Goal: Information Seeking & Learning: Learn about a topic

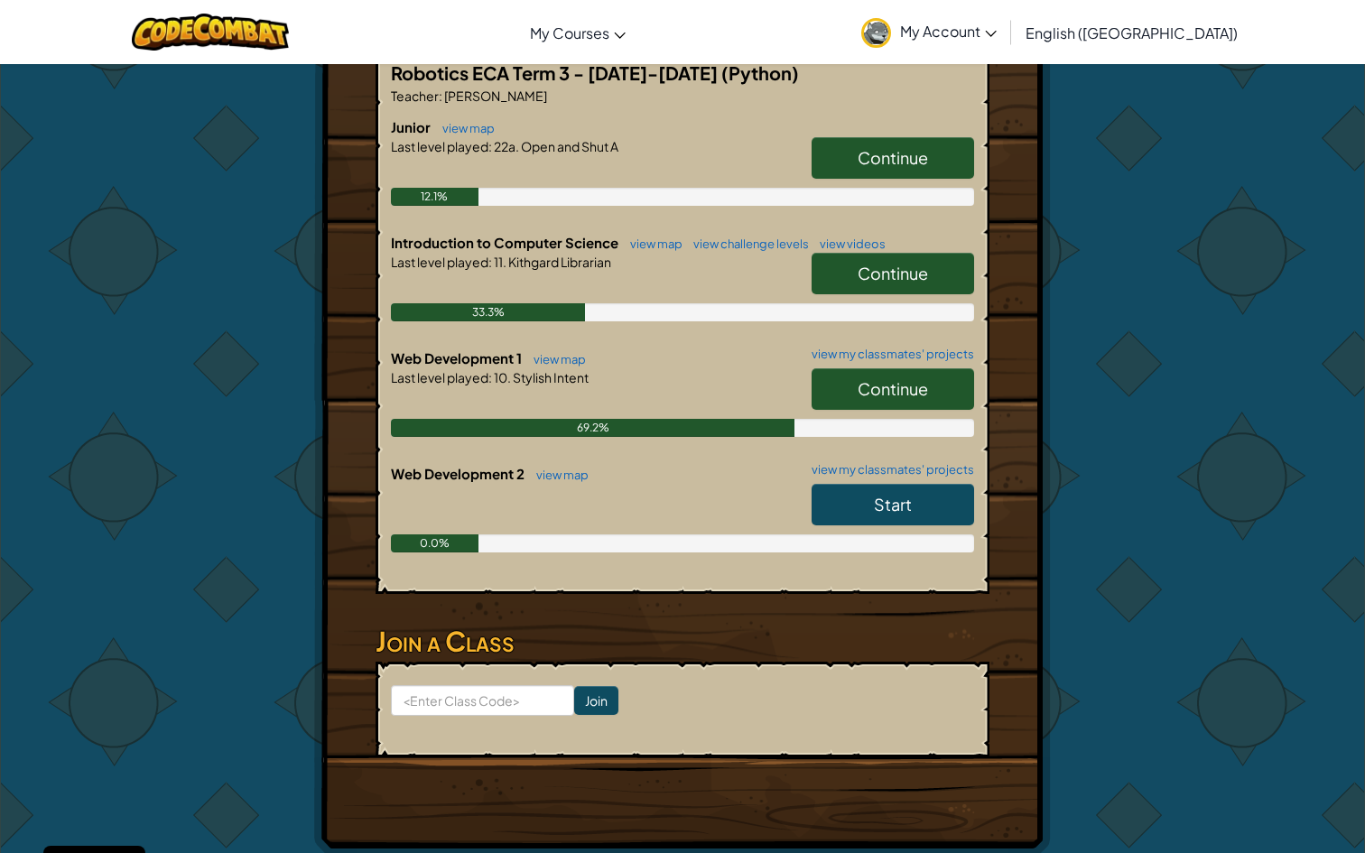
scroll to position [379, 0]
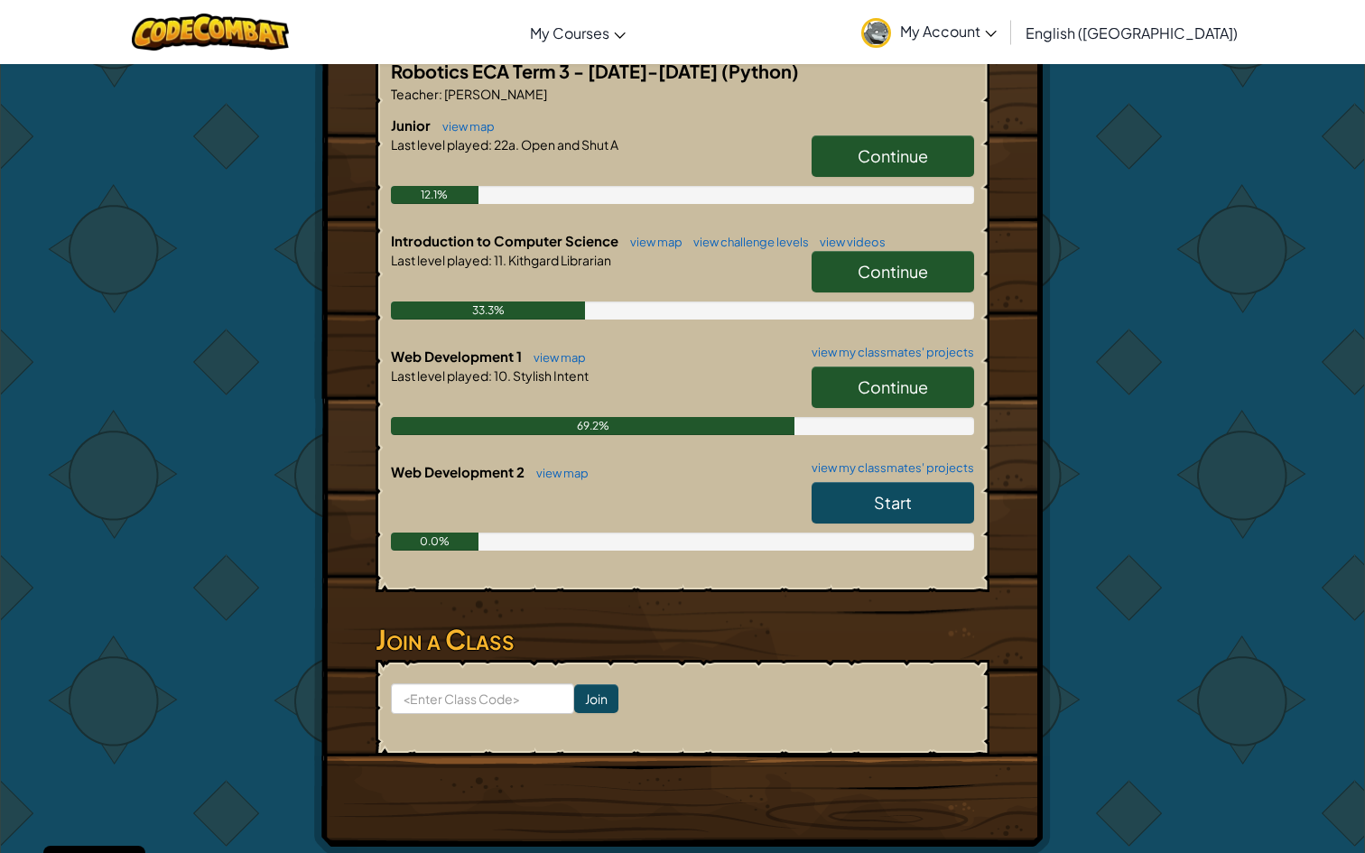
click at [866, 383] on span "Continue" at bounding box center [893, 386] width 70 height 21
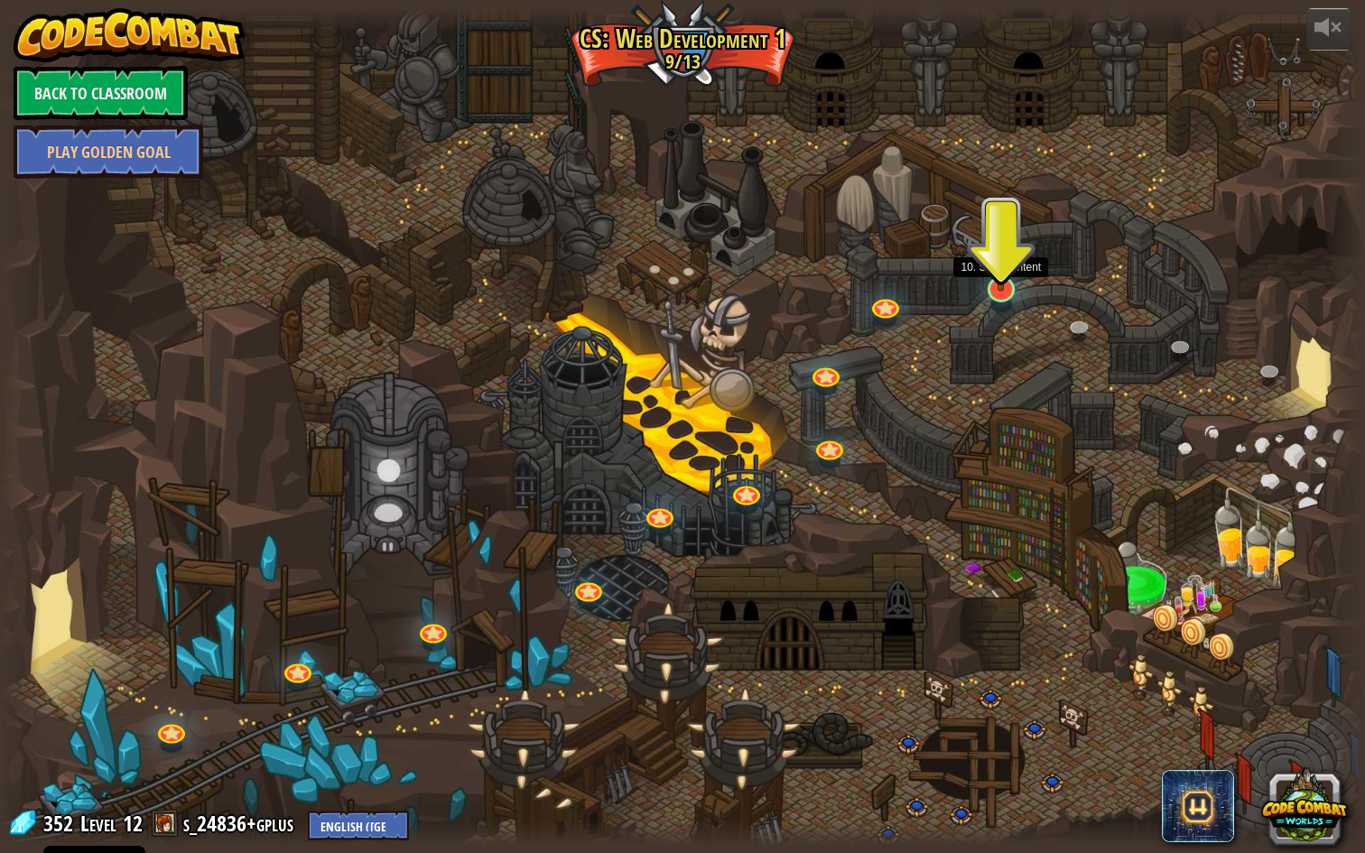
click at [1001, 283] on img at bounding box center [1000, 250] width 37 height 86
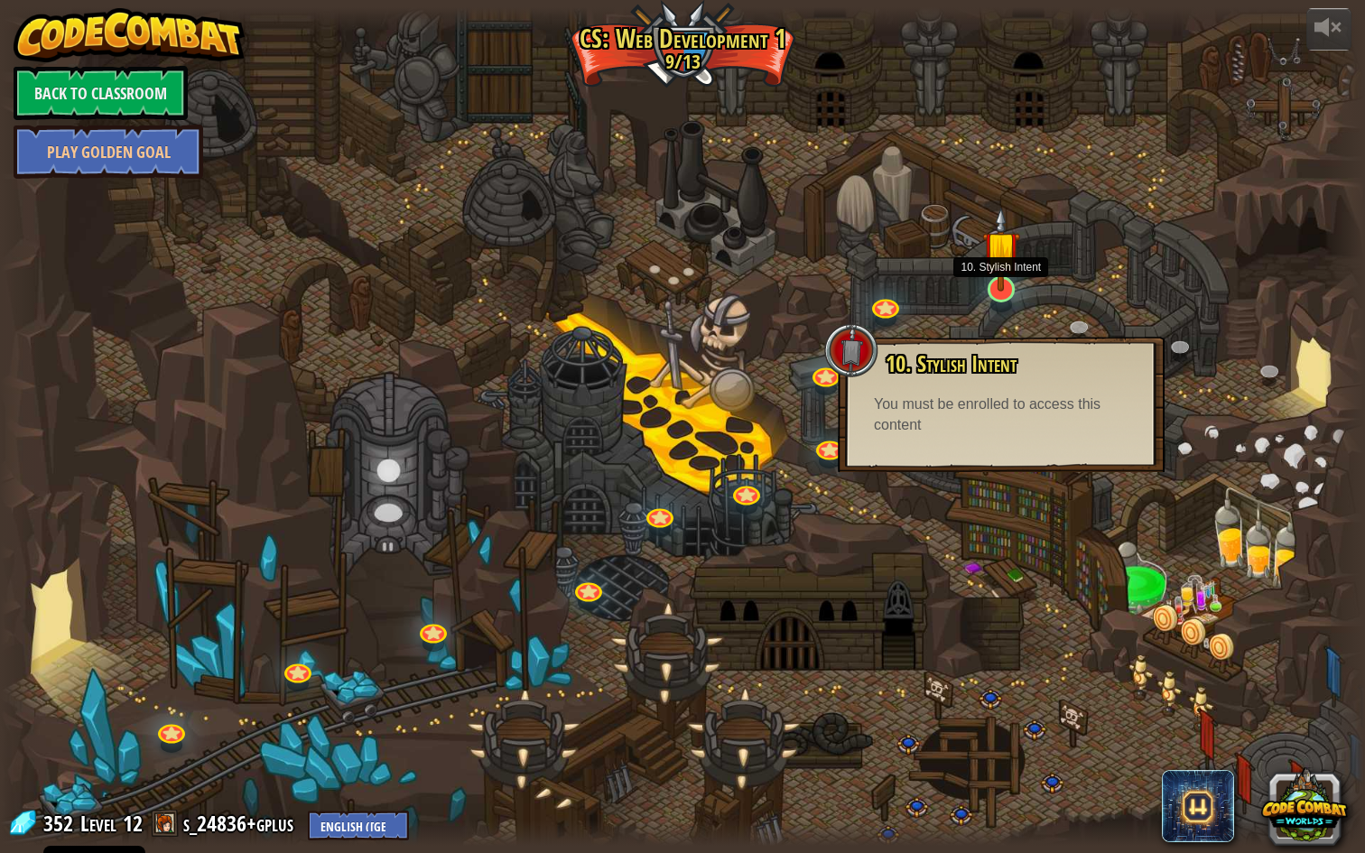
click at [998, 282] on img at bounding box center [1000, 250] width 37 height 86
click at [1005, 283] on img at bounding box center [1000, 250] width 37 height 86
click at [996, 264] on img at bounding box center [1000, 250] width 37 height 86
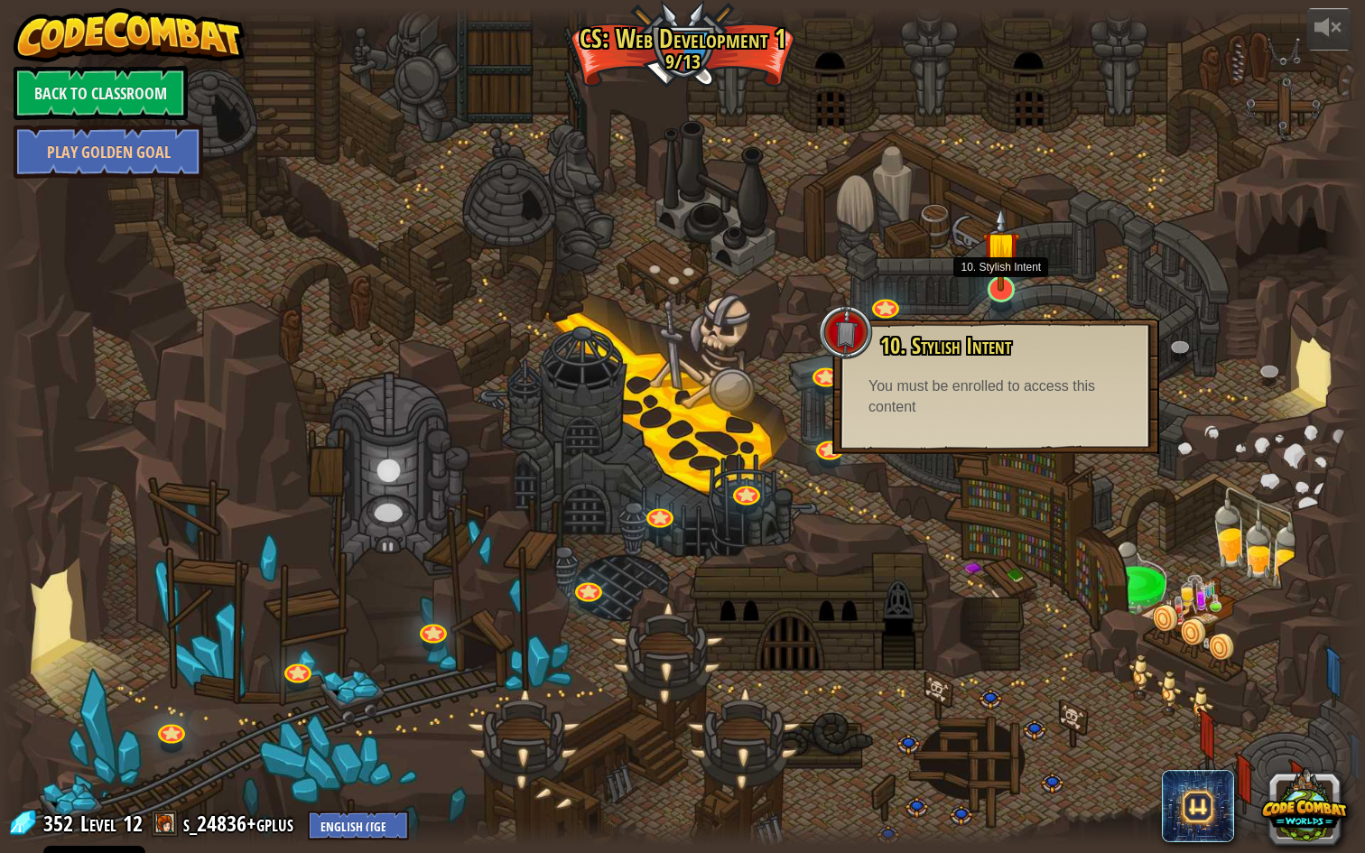
click at [996, 264] on img at bounding box center [1000, 250] width 37 height 86
click at [952, 413] on div "You must be enrolled to access this content" at bounding box center [995, 397] width 255 height 42
click at [908, 365] on div "10. Stylish Intent Begin learning how to style various elements of a webpage. Y…" at bounding box center [995, 376] width 291 height 84
click at [908, 347] on span "10. Stylish Intent" at bounding box center [945, 345] width 131 height 31
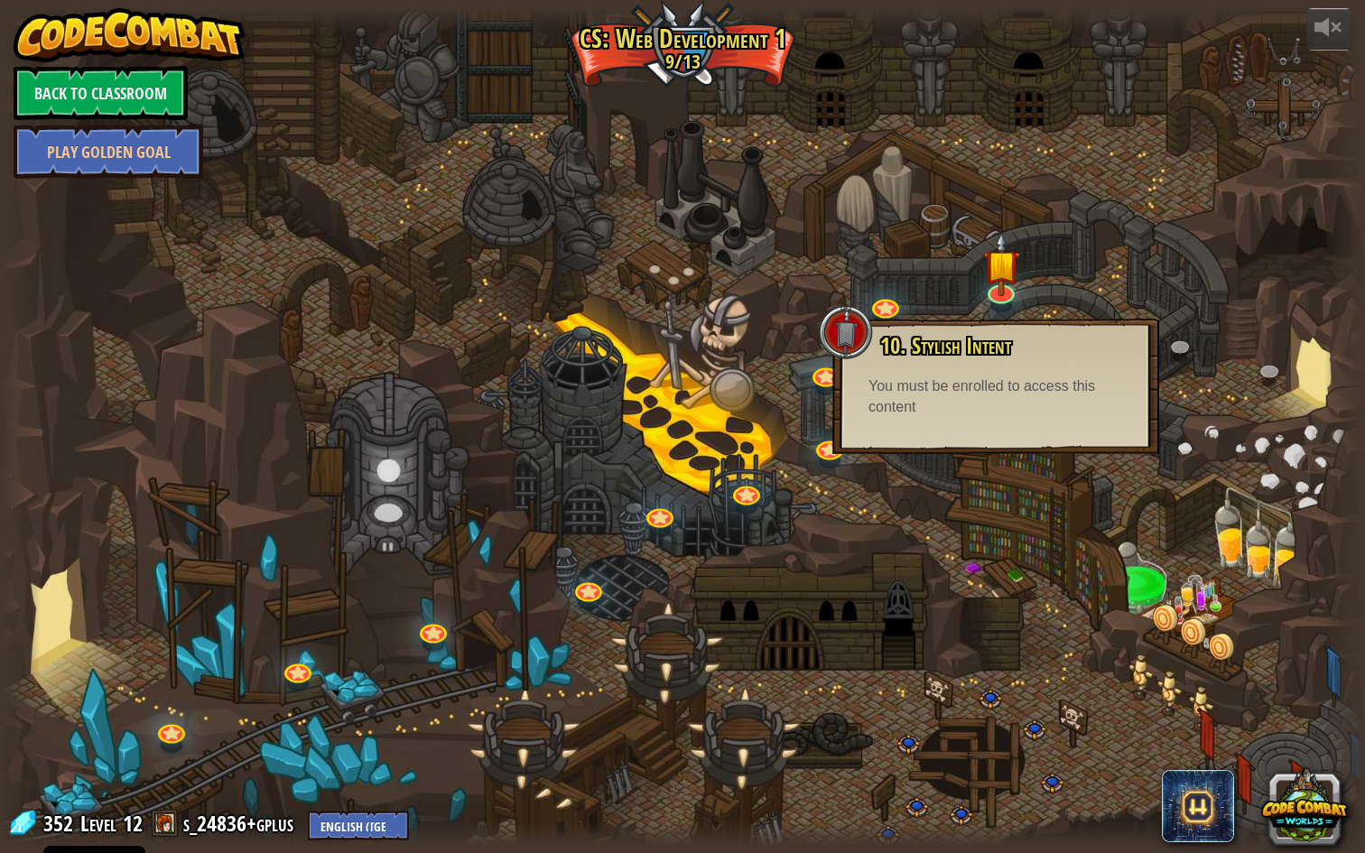
click at [859, 336] on div at bounding box center [846, 332] width 54 height 54
click at [1000, 285] on img at bounding box center [1000, 250] width 37 height 86
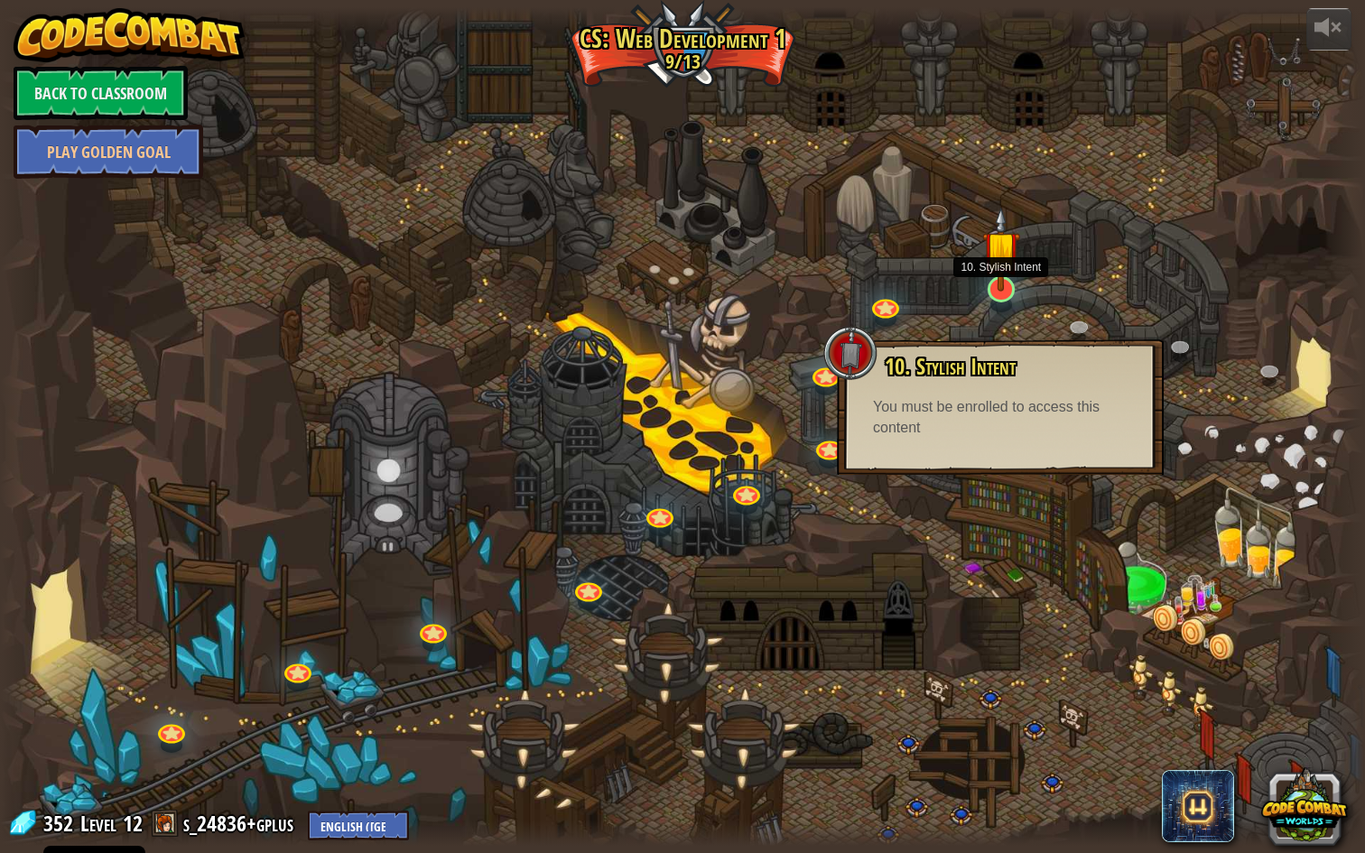
click at [1000, 285] on img at bounding box center [1000, 250] width 37 height 86
click at [1000, 305] on div at bounding box center [1001, 304] width 22 height 15
click at [1000, 305] on link at bounding box center [999, 293] width 36 height 27
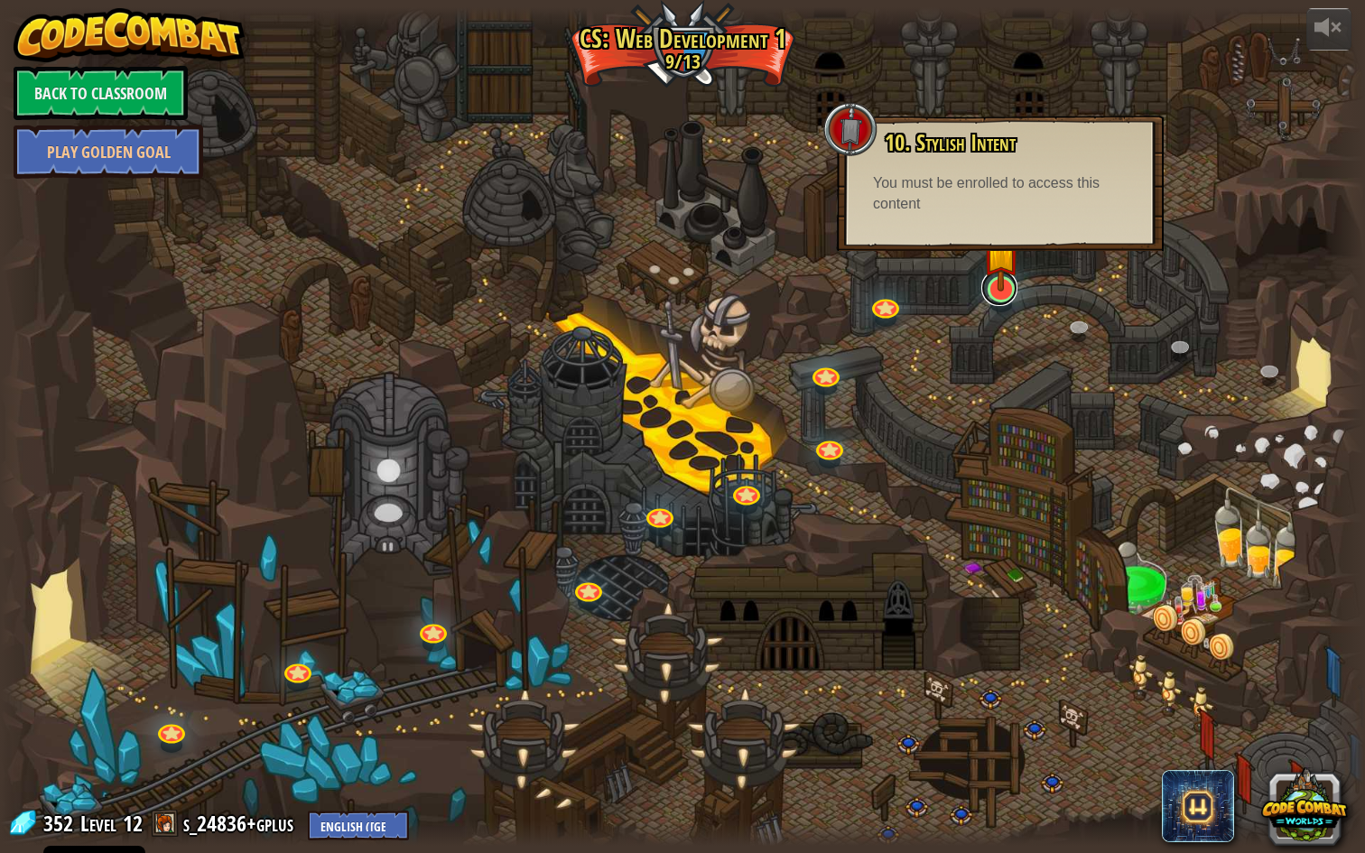
click at [1003, 292] on link at bounding box center [999, 288] width 36 height 36
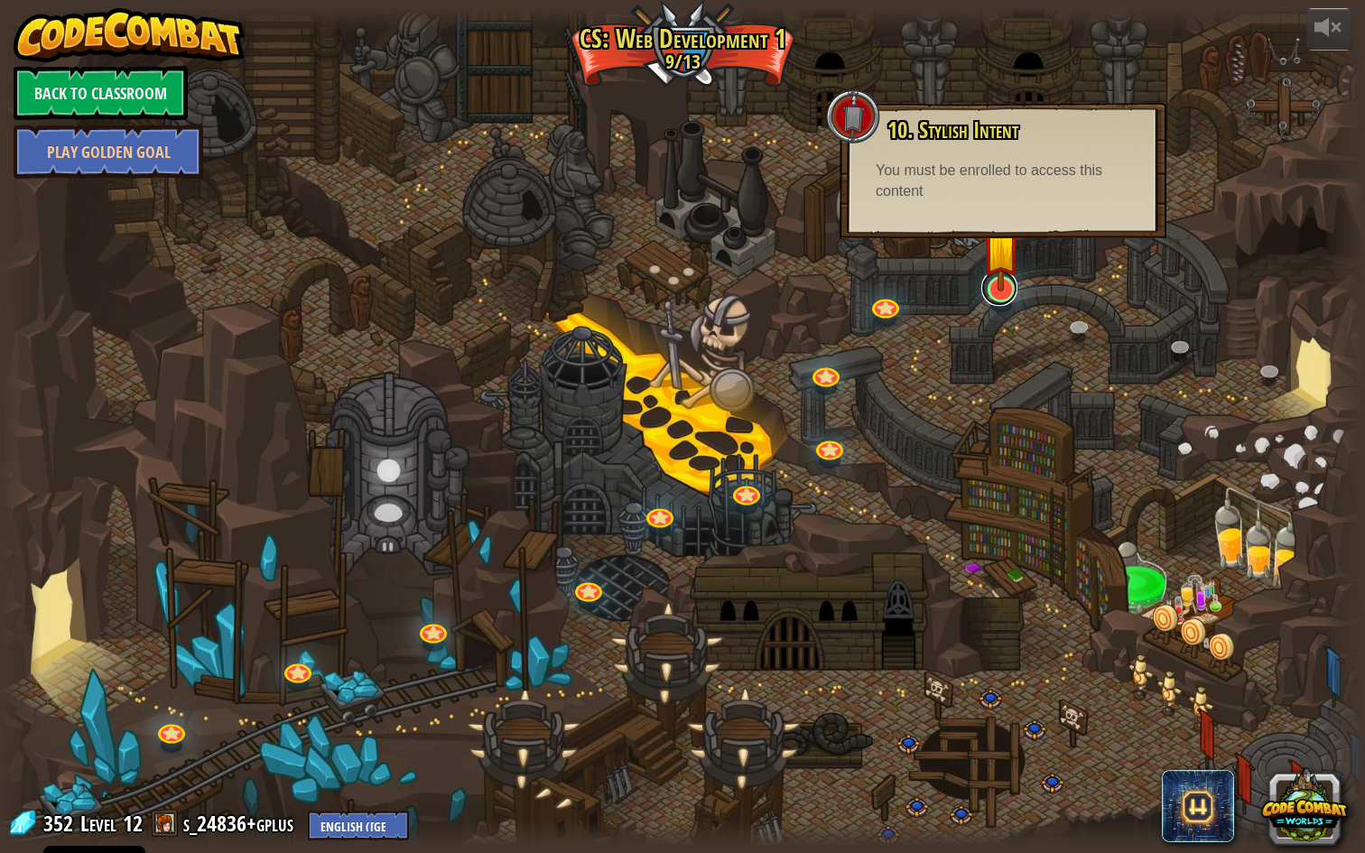
click at [981, 270] on link at bounding box center [999, 288] width 36 height 36
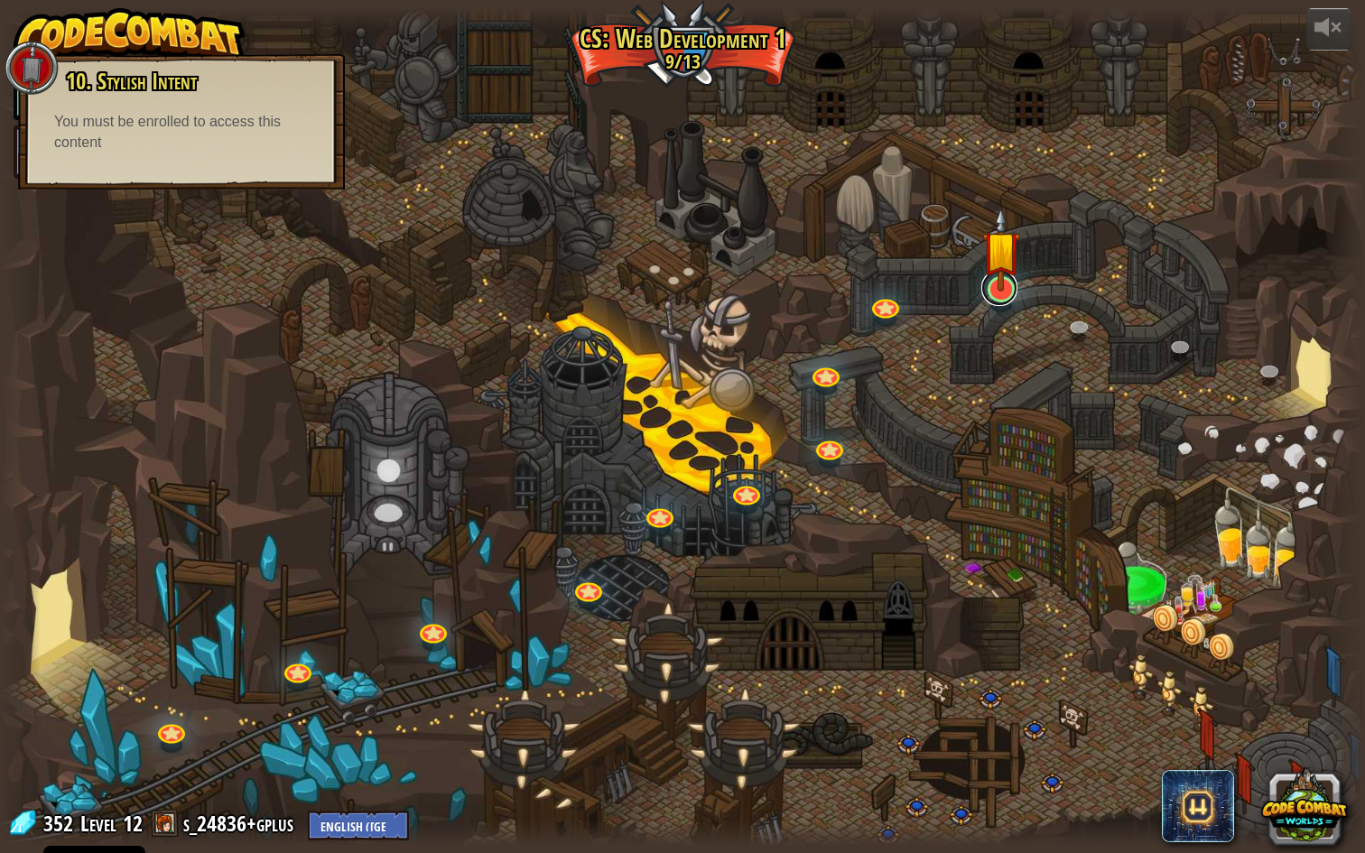
click at [1003, 292] on link at bounding box center [999, 288] width 36 height 36
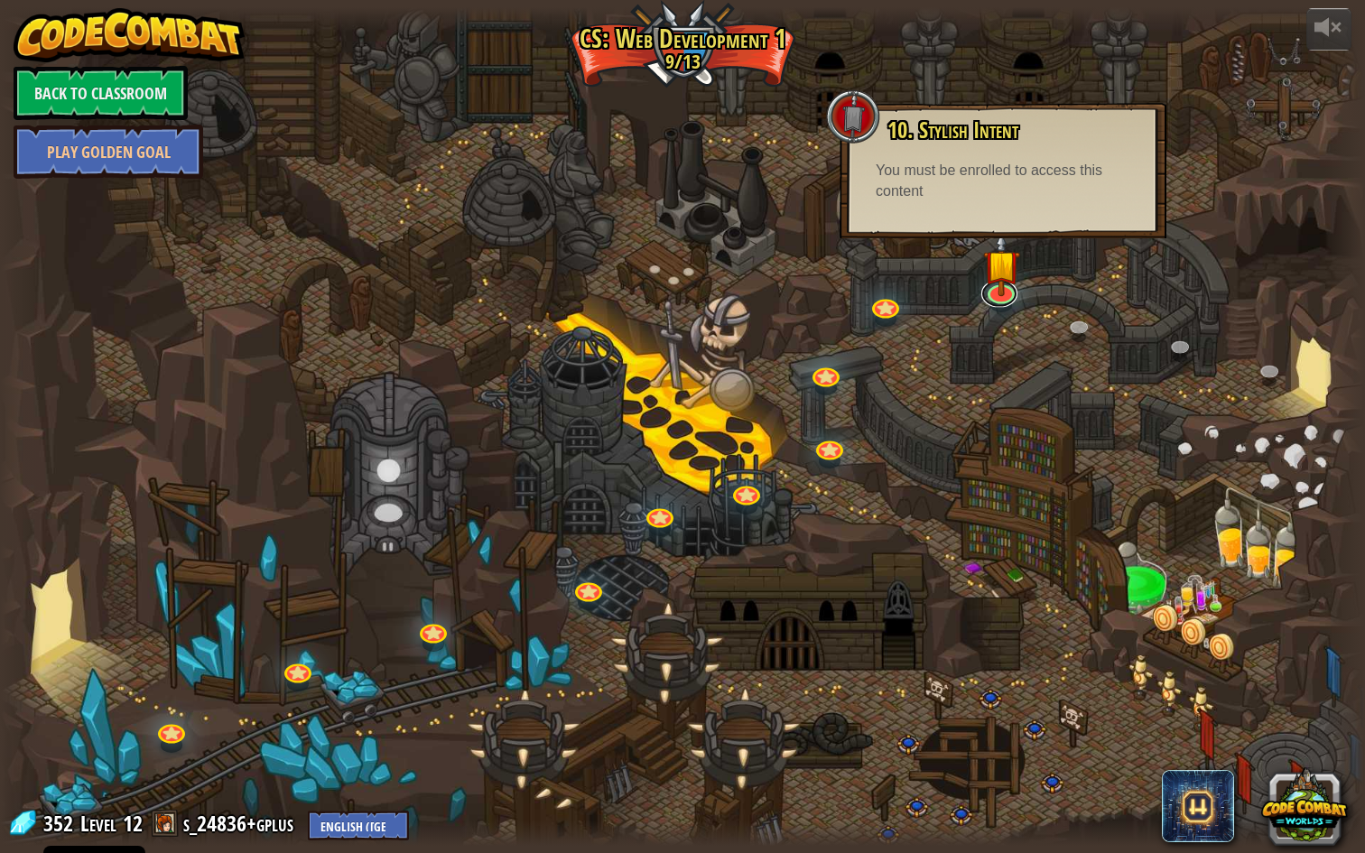
click at [981, 280] on link at bounding box center [999, 293] width 36 height 27
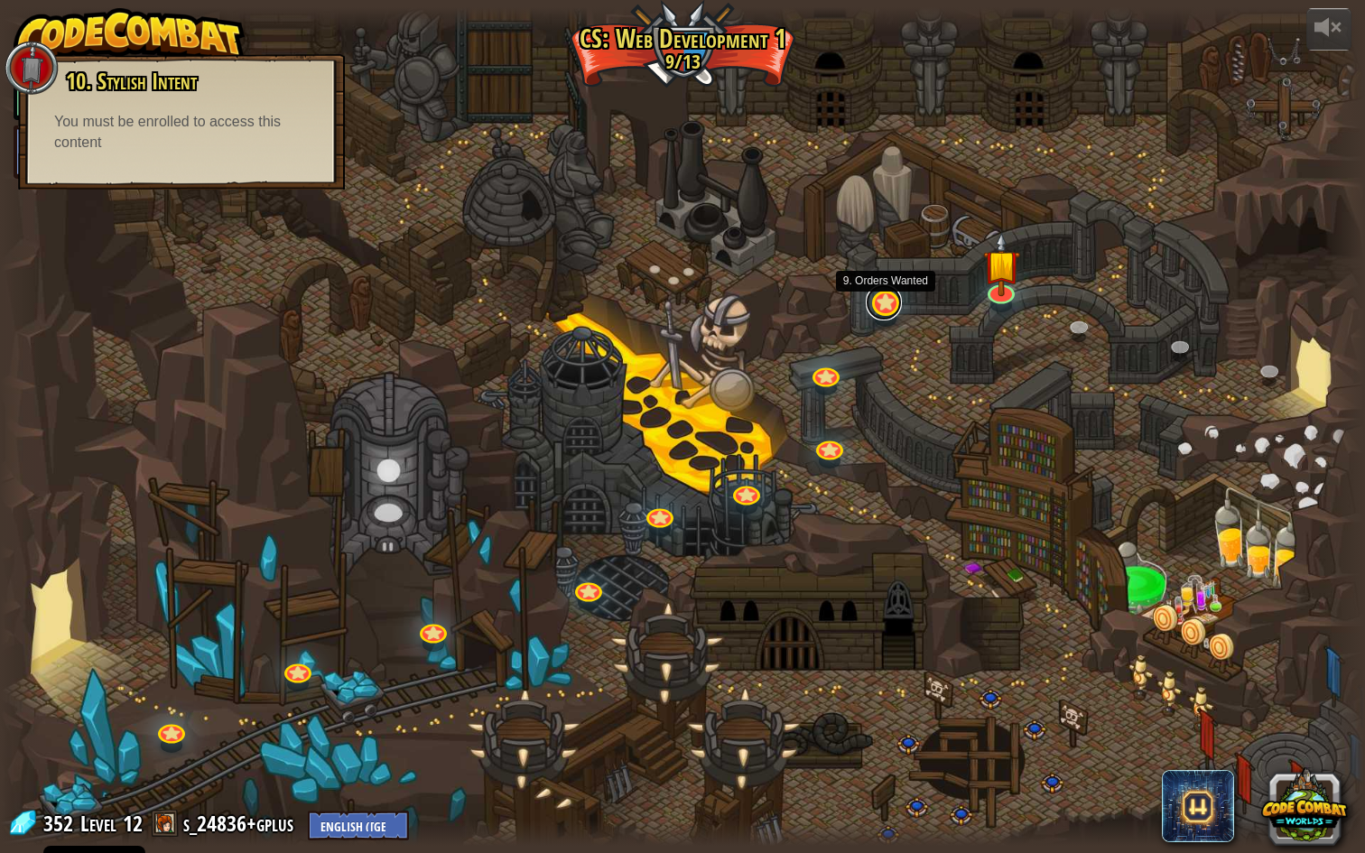
click at [876, 309] on link at bounding box center [884, 302] width 36 height 36
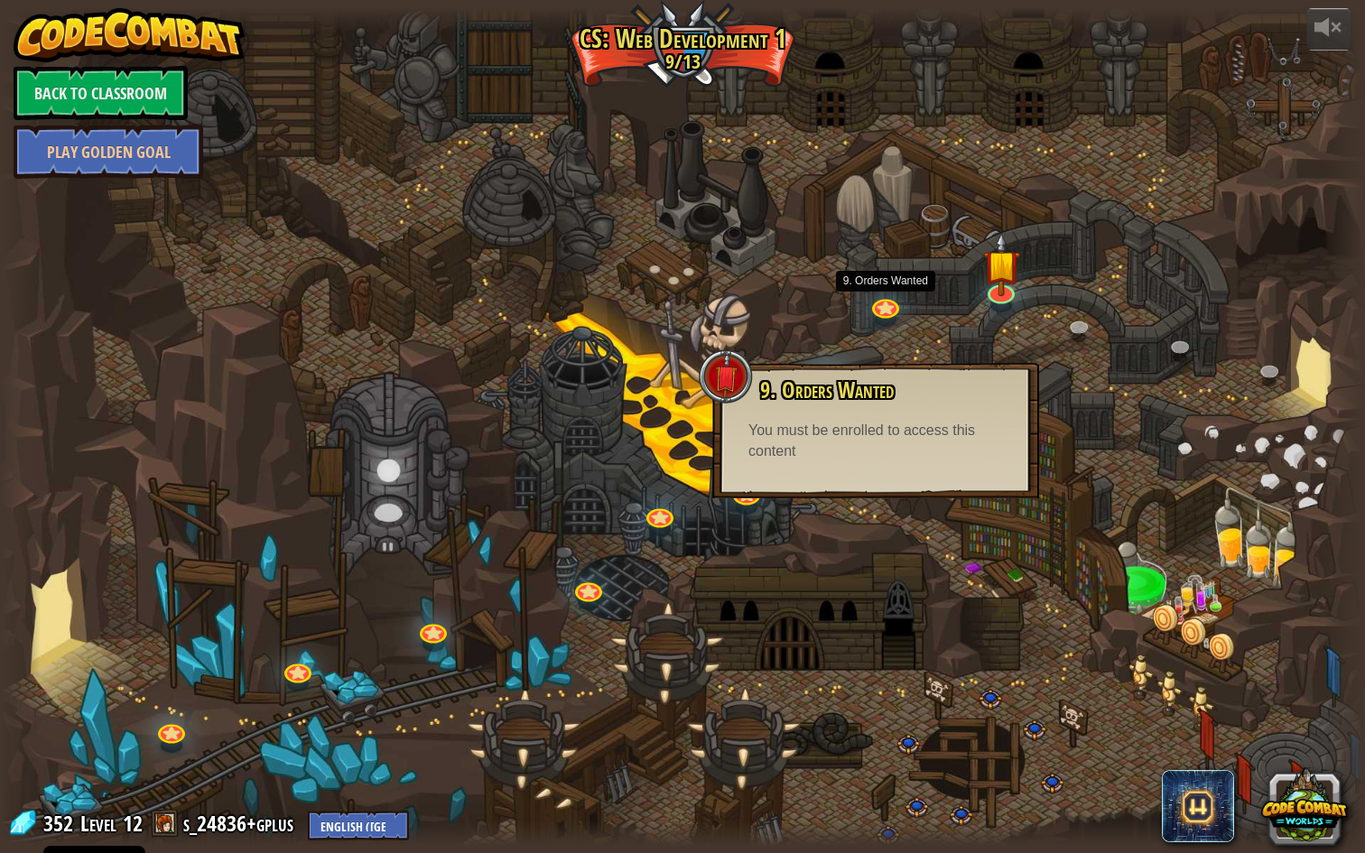
click at [876, 321] on div at bounding box center [886, 318] width 22 height 15
click at [881, 314] on link at bounding box center [884, 302] width 36 height 36
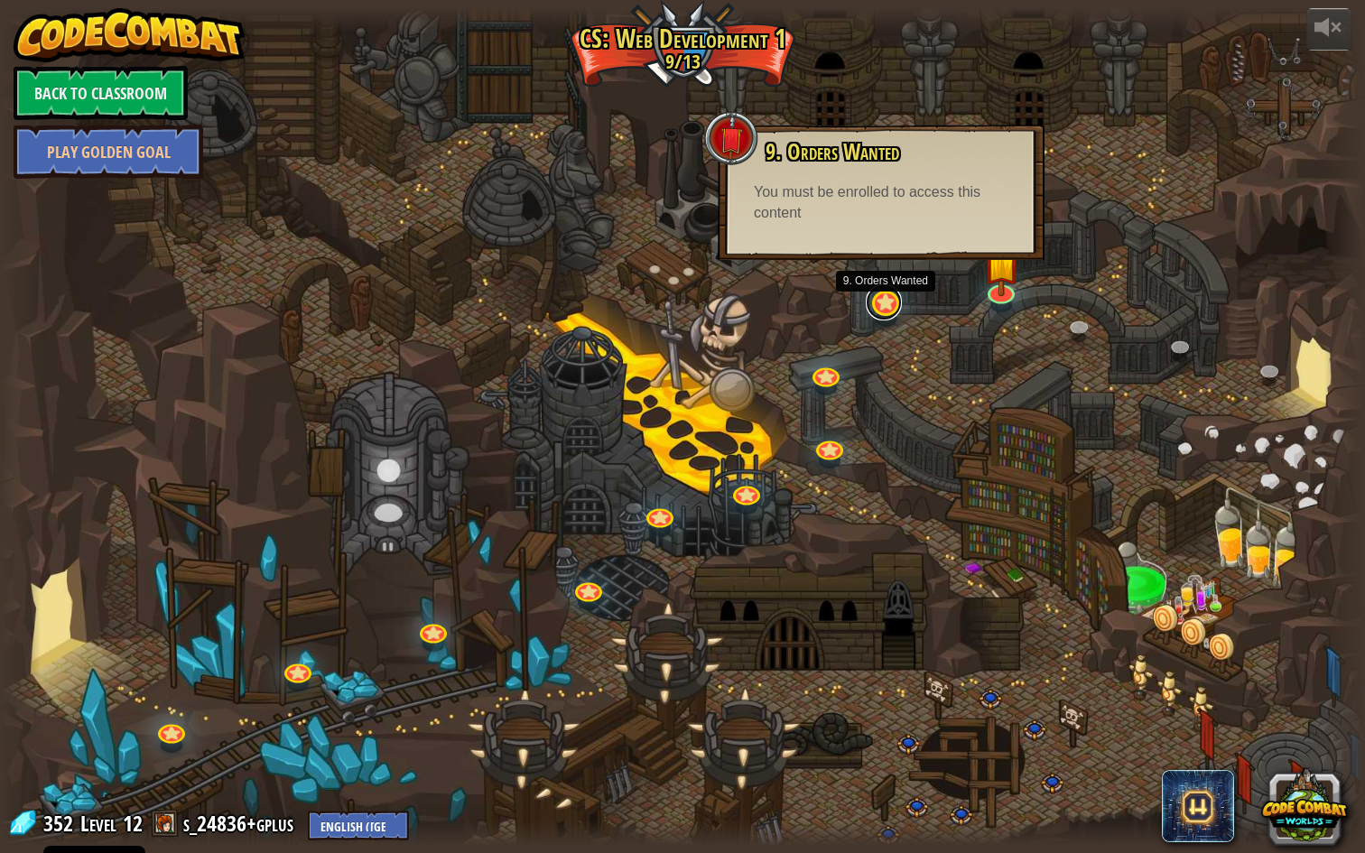
click at [883, 304] on link at bounding box center [884, 302] width 36 height 36
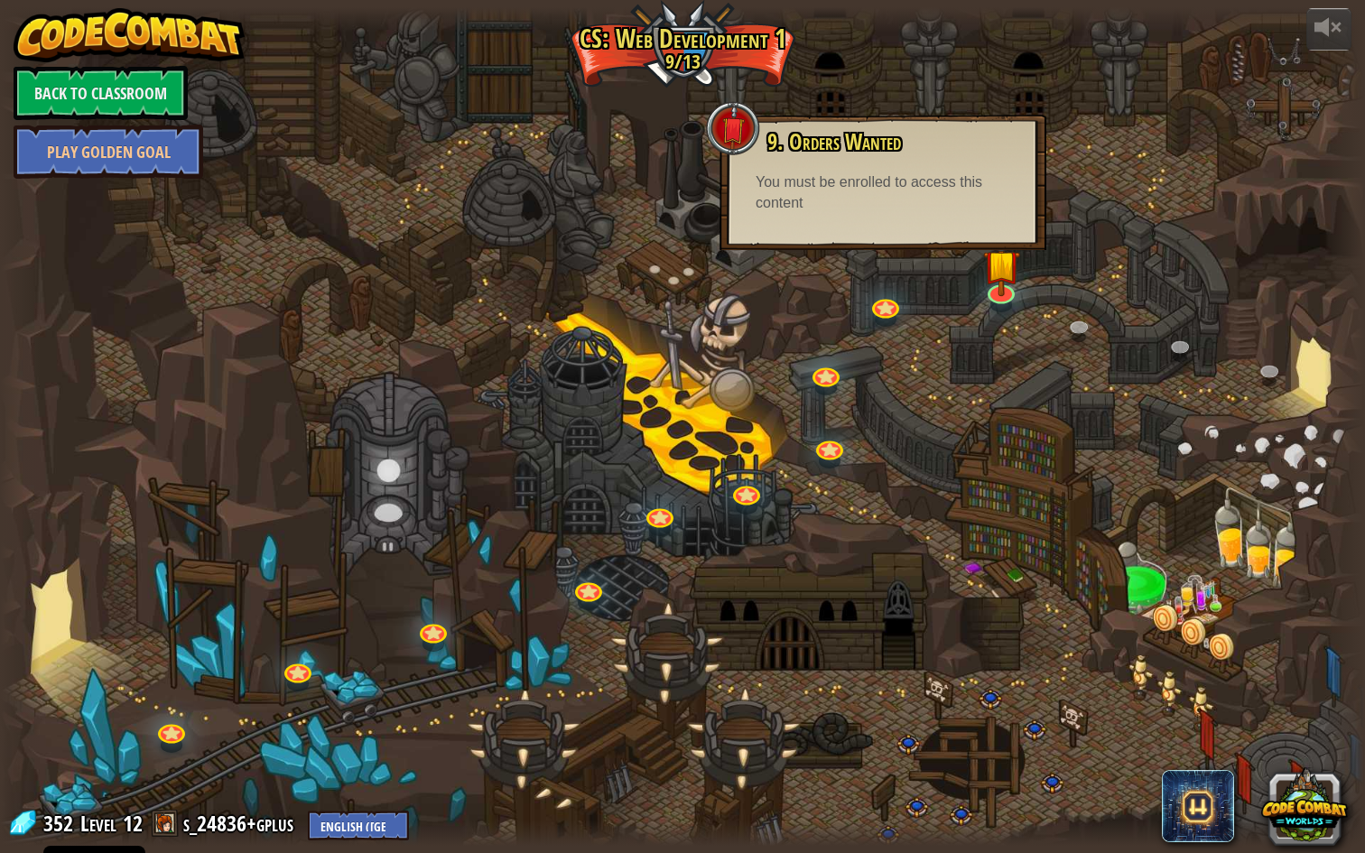
click at [878, 292] on div at bounding box center [682, 426] width 1365 height 839
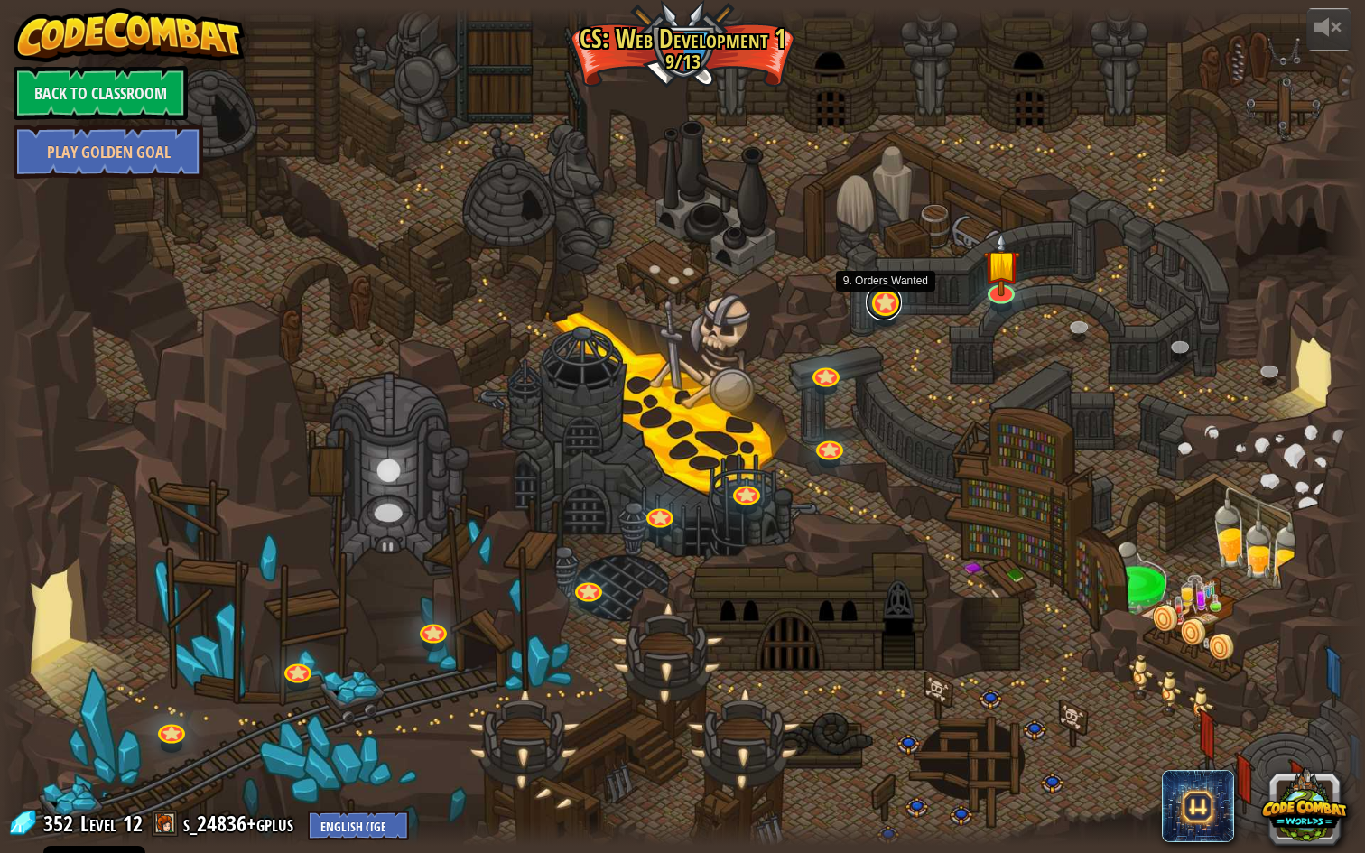
click at [878, 306] on link at bounding box center [884, 302] width 36 height 36
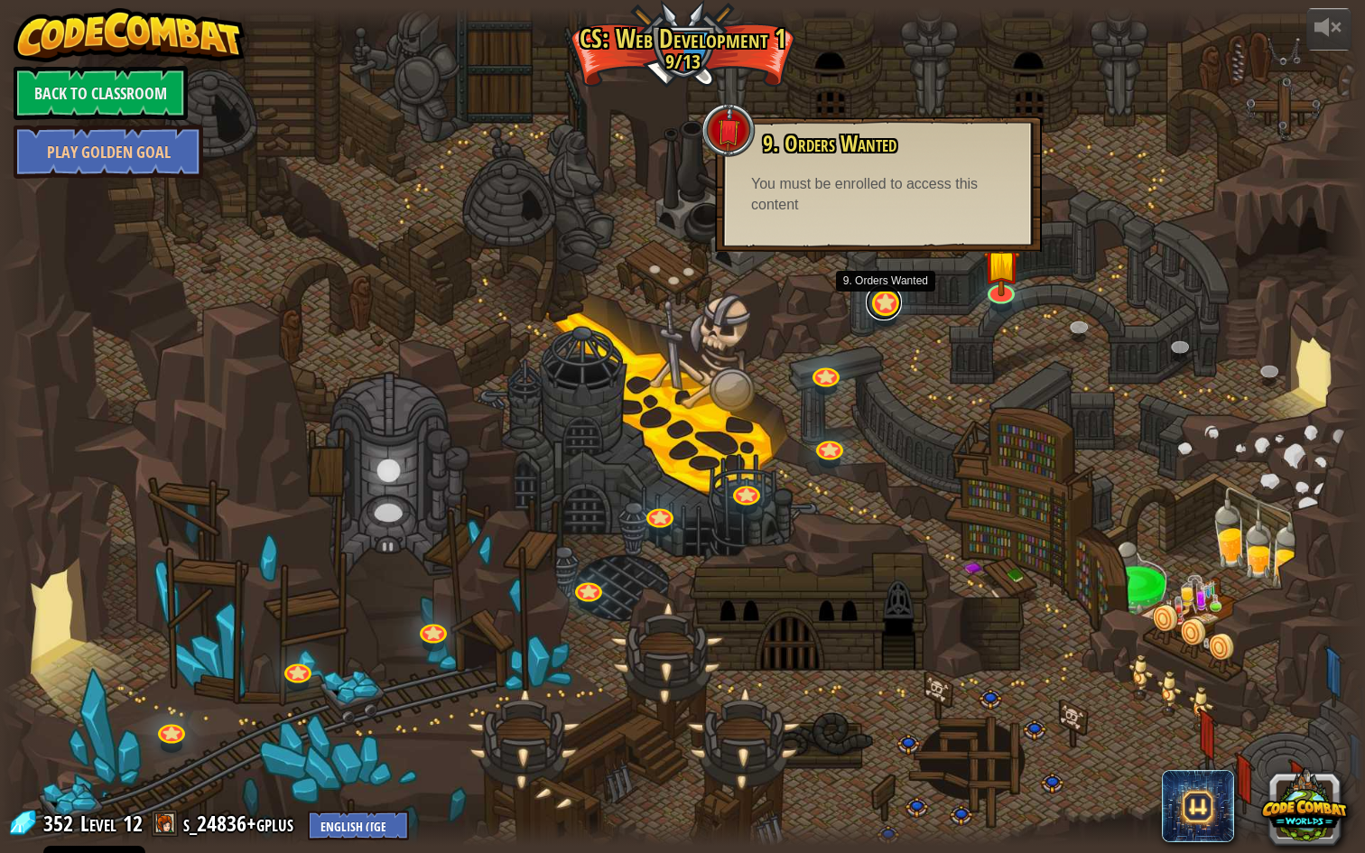
click at [878, 306] on link at bounding box center [884, 302] width 36 height 36
click at [788, 502] on div at bounding box center [682, 426] width 1365 height 839
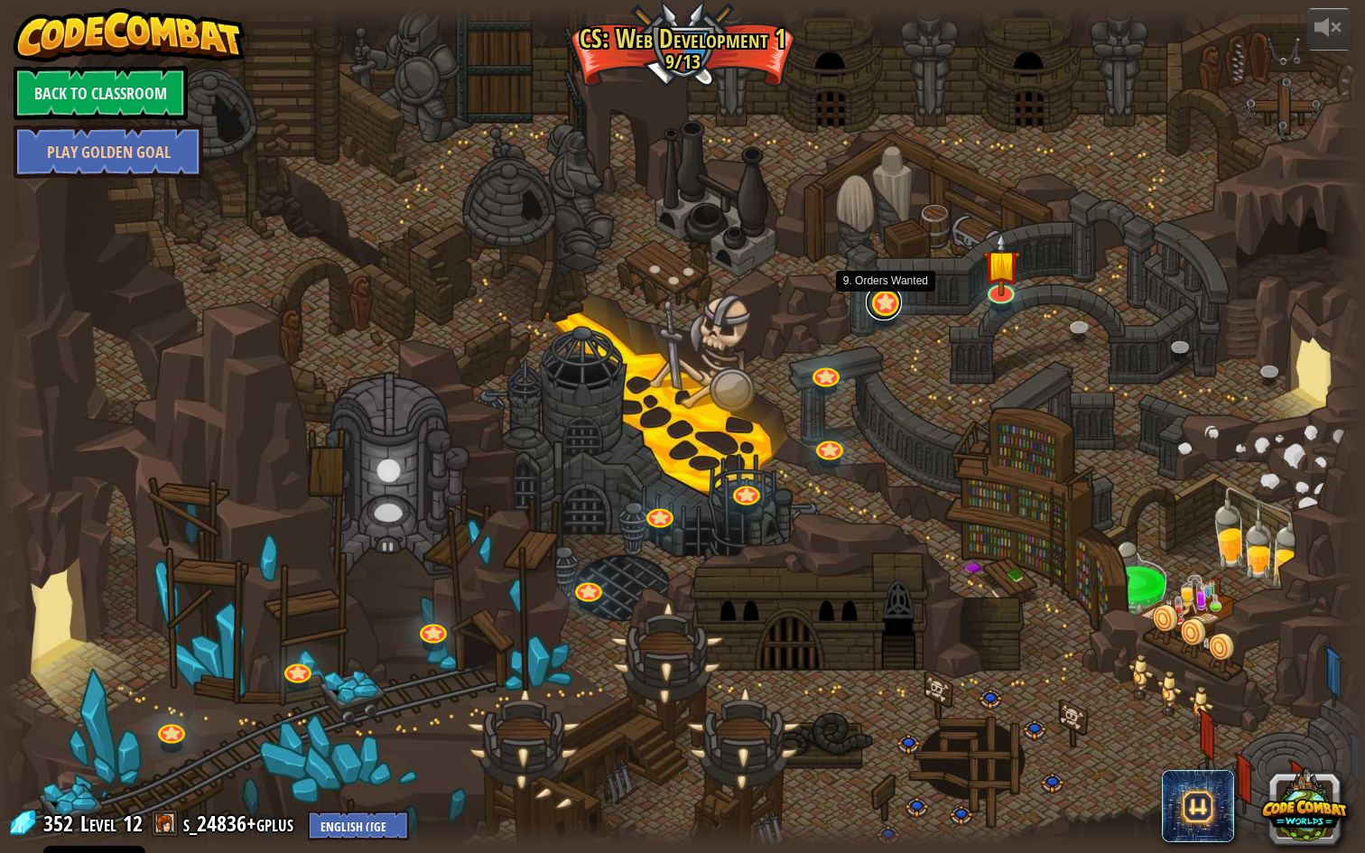
click at [883, 298] on link at bounding box center [884, 302] width 36 height 36
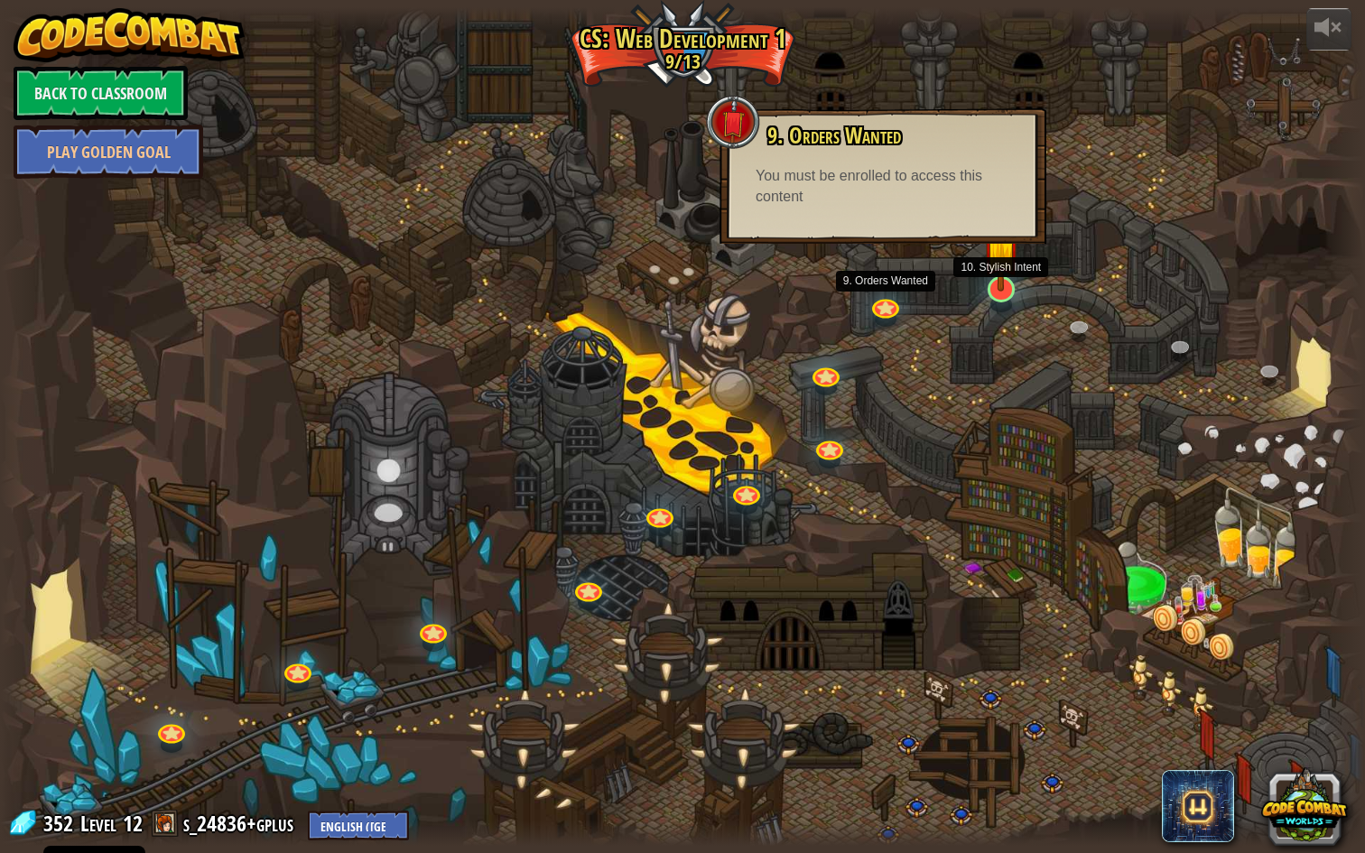
click at [993, 284] on img at bounding box center [1000, 250] width 37 height 86
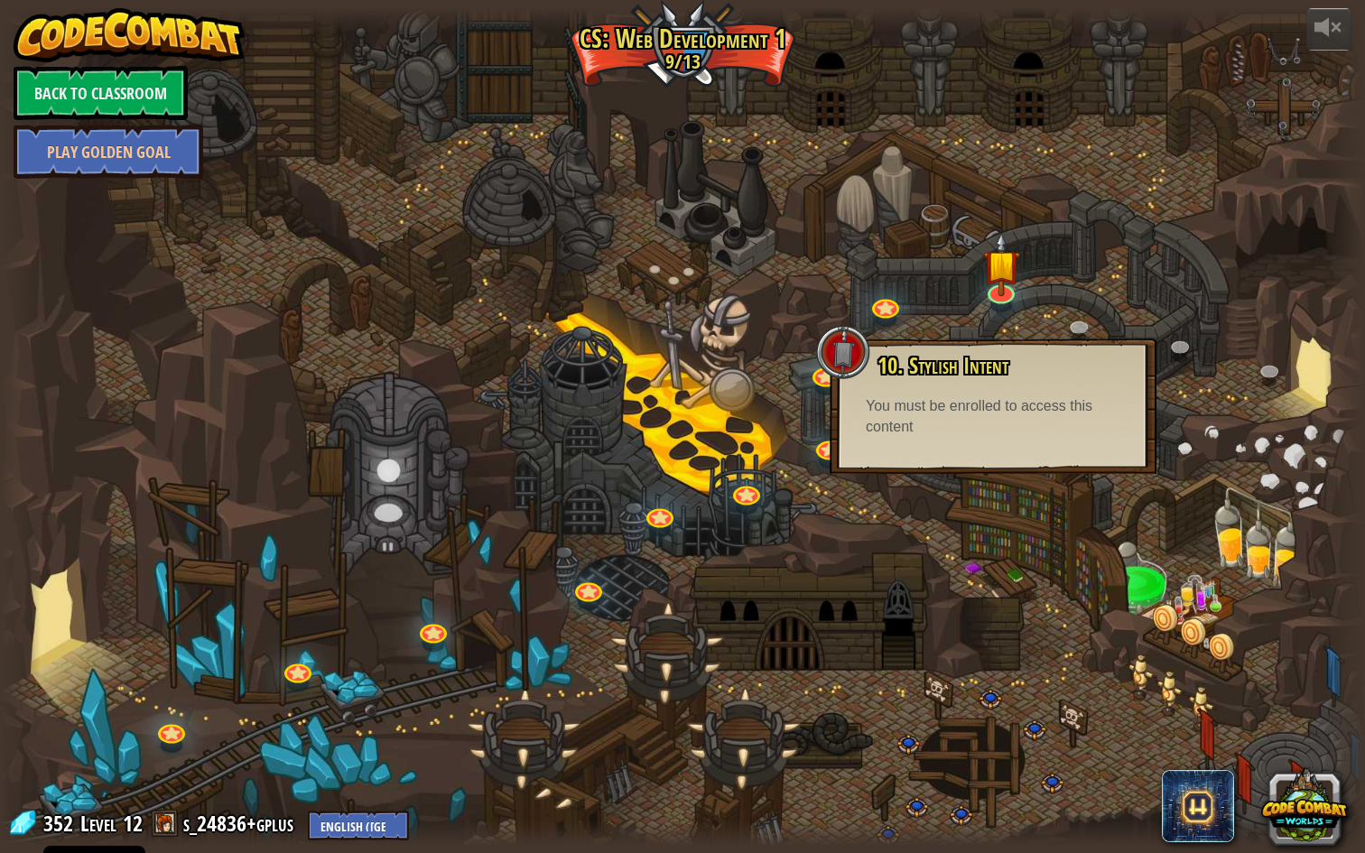
click at [867, 477] on div at bounding box center [682, 426] width 1365 height 839
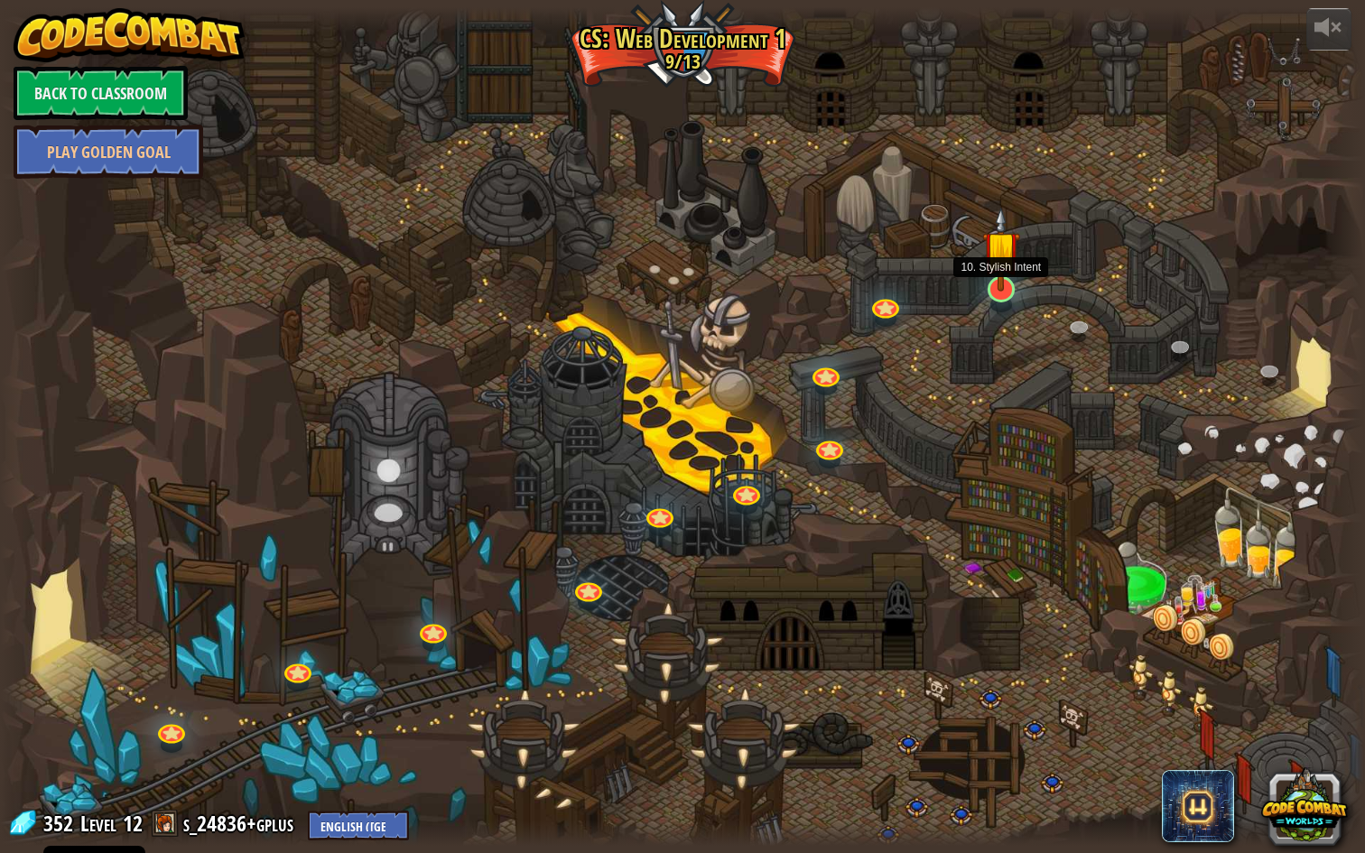
click at [1010, 277] on img at bounding box center [1000, 250] width 37 height 86
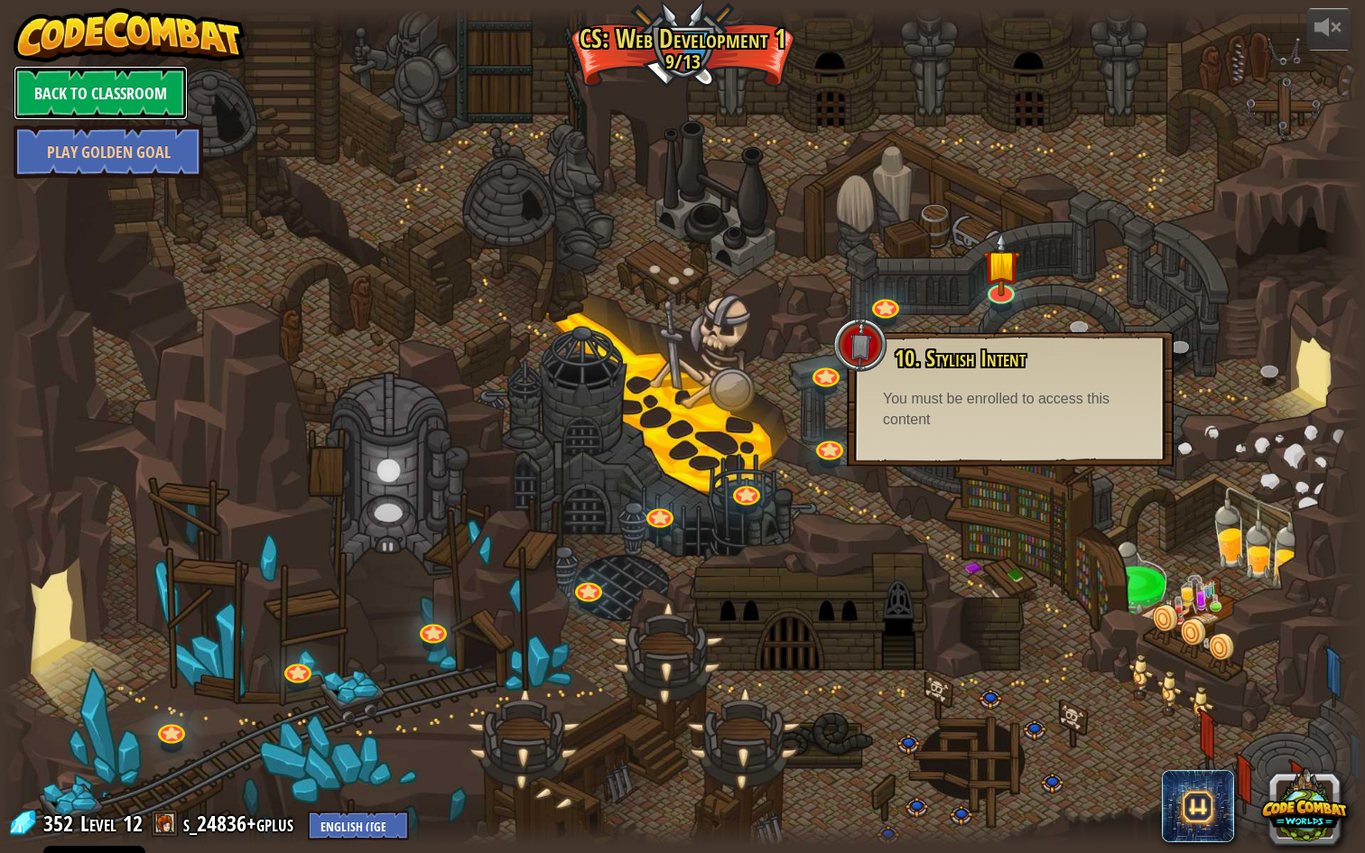
click at [98, 110] on link "Back to Classroom" at bounding box center [101, 93] width 174 height 54
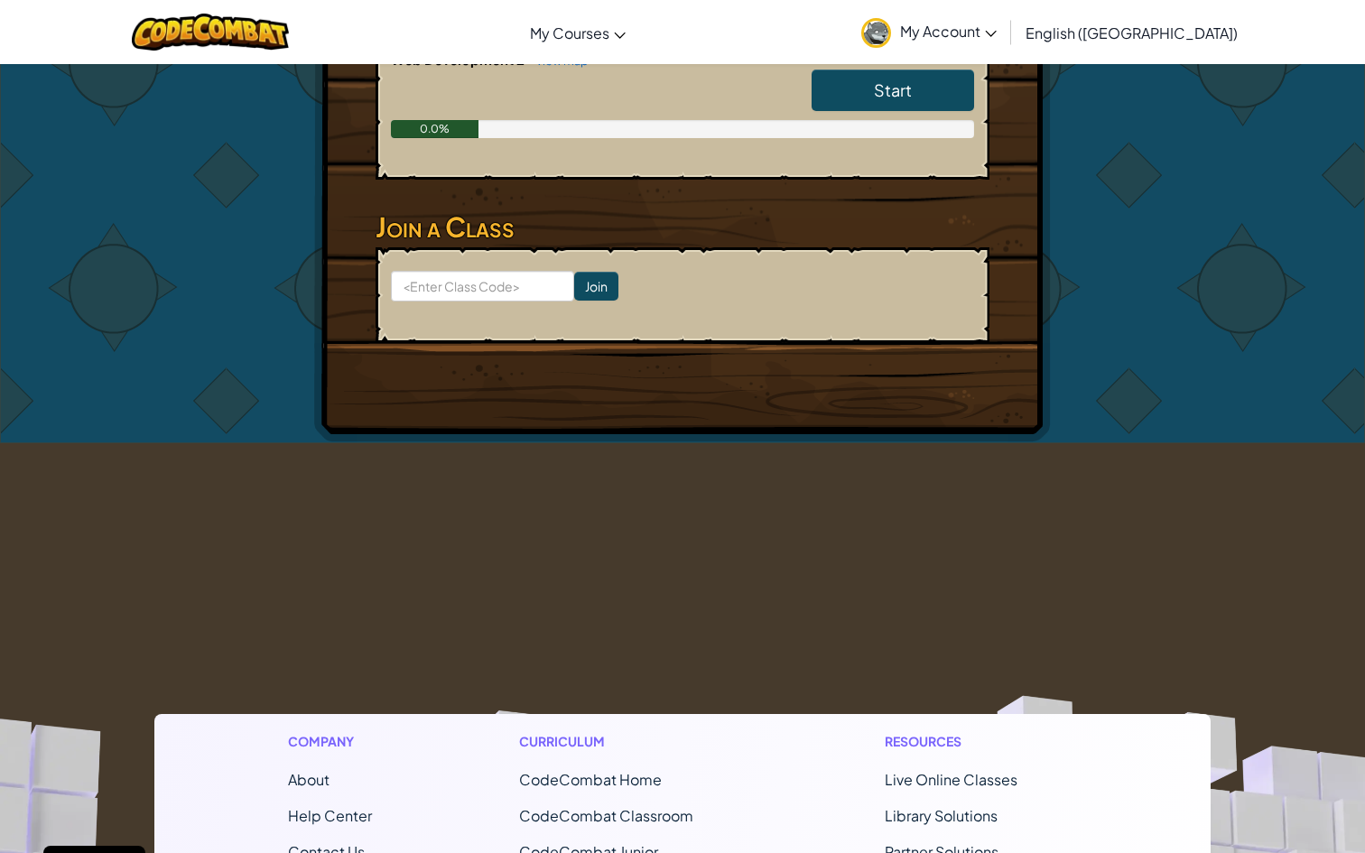
scroll to position [904, 0]
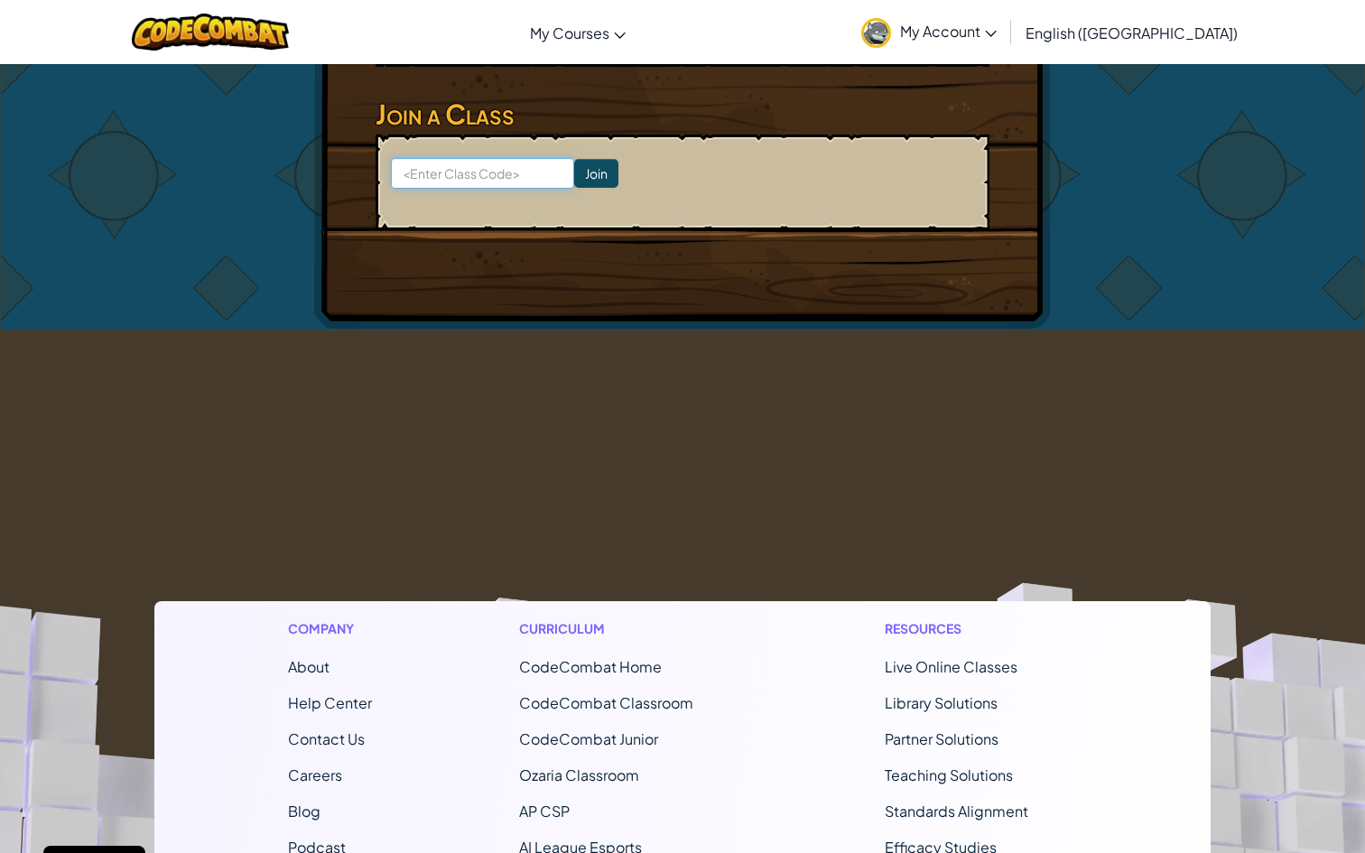
click at [431, 181] on input at bounding box center [482, 173] width 183 height 31
paste input "RightDuckBig"
type input "RightDuckBig"
click at [574, 180] on input "Join" at bounding box center [596, 173] width 44 height 29
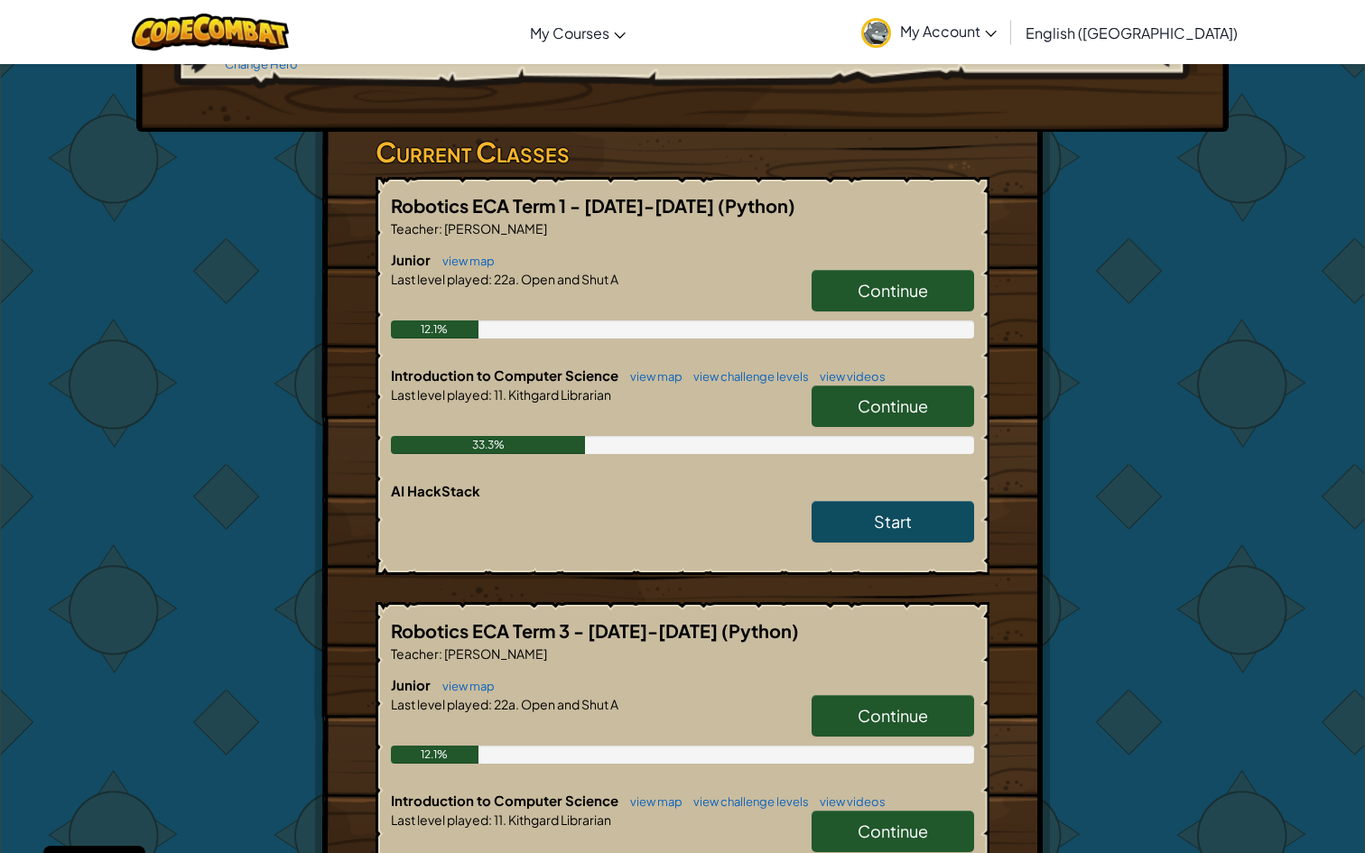
scroll to position [243, 0]
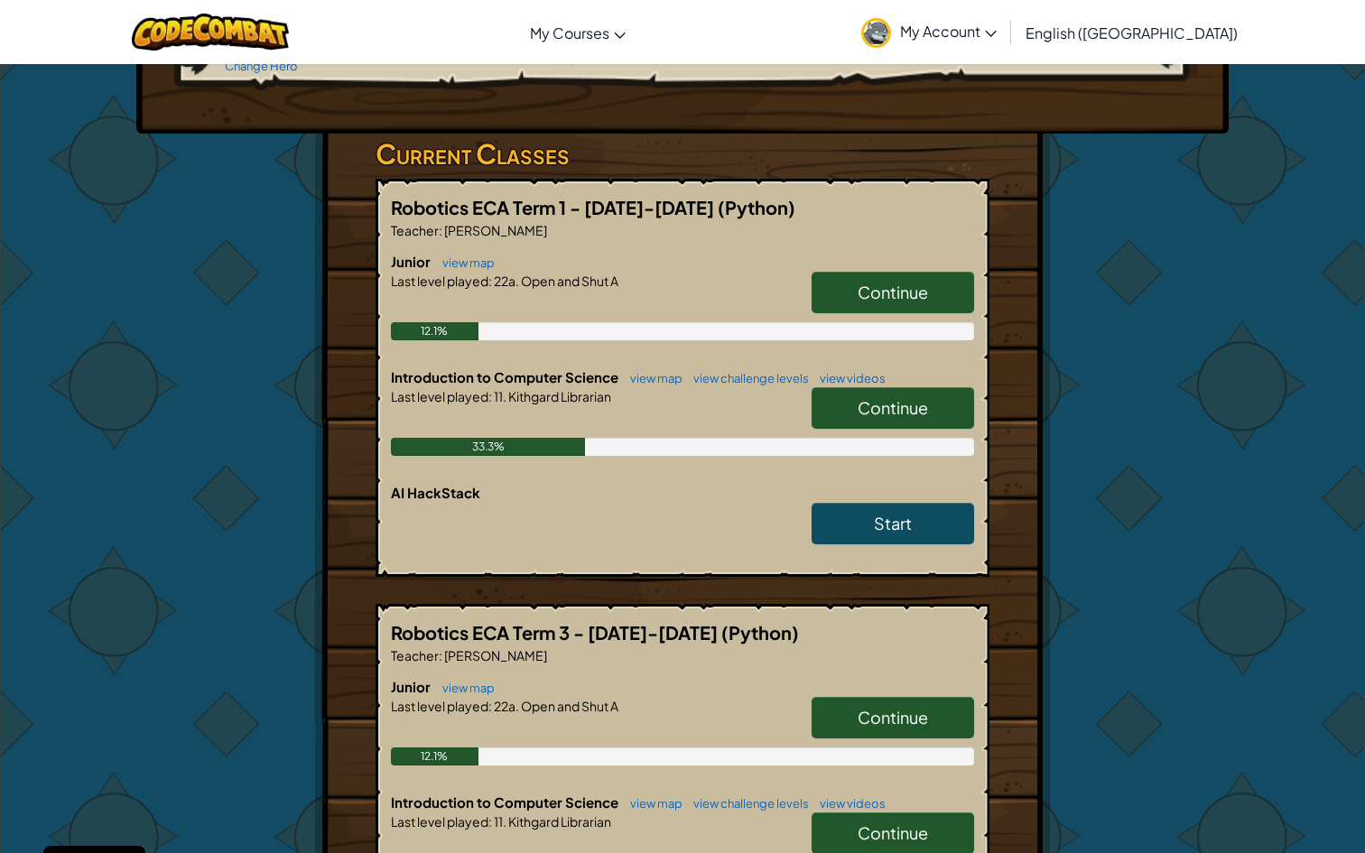
click at [855, 285] on link "Continue" at bounding box center [892, 293] width 162 height 42
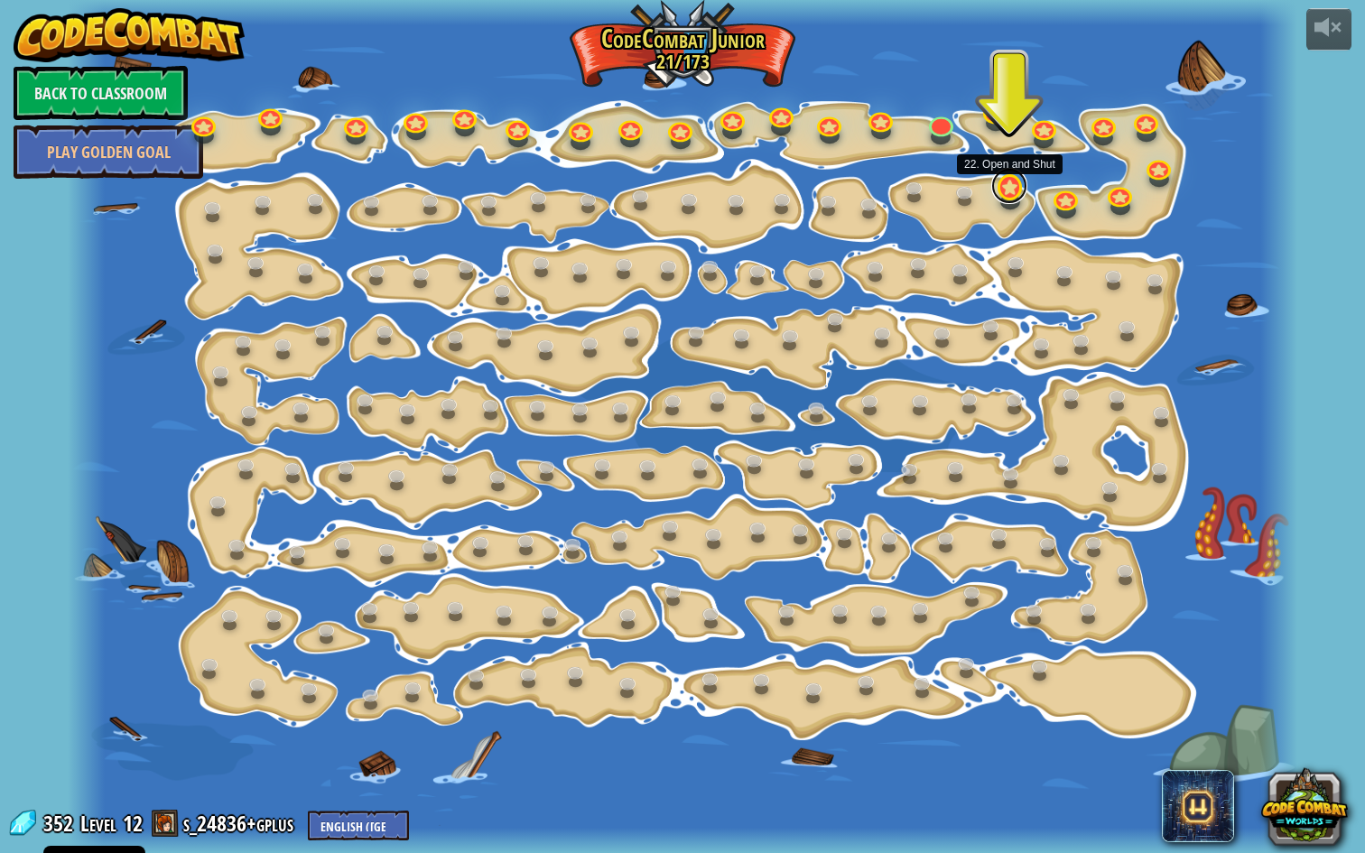
click at [1007, 196] on link at bounding box center [1009, 186] width 36 height 36
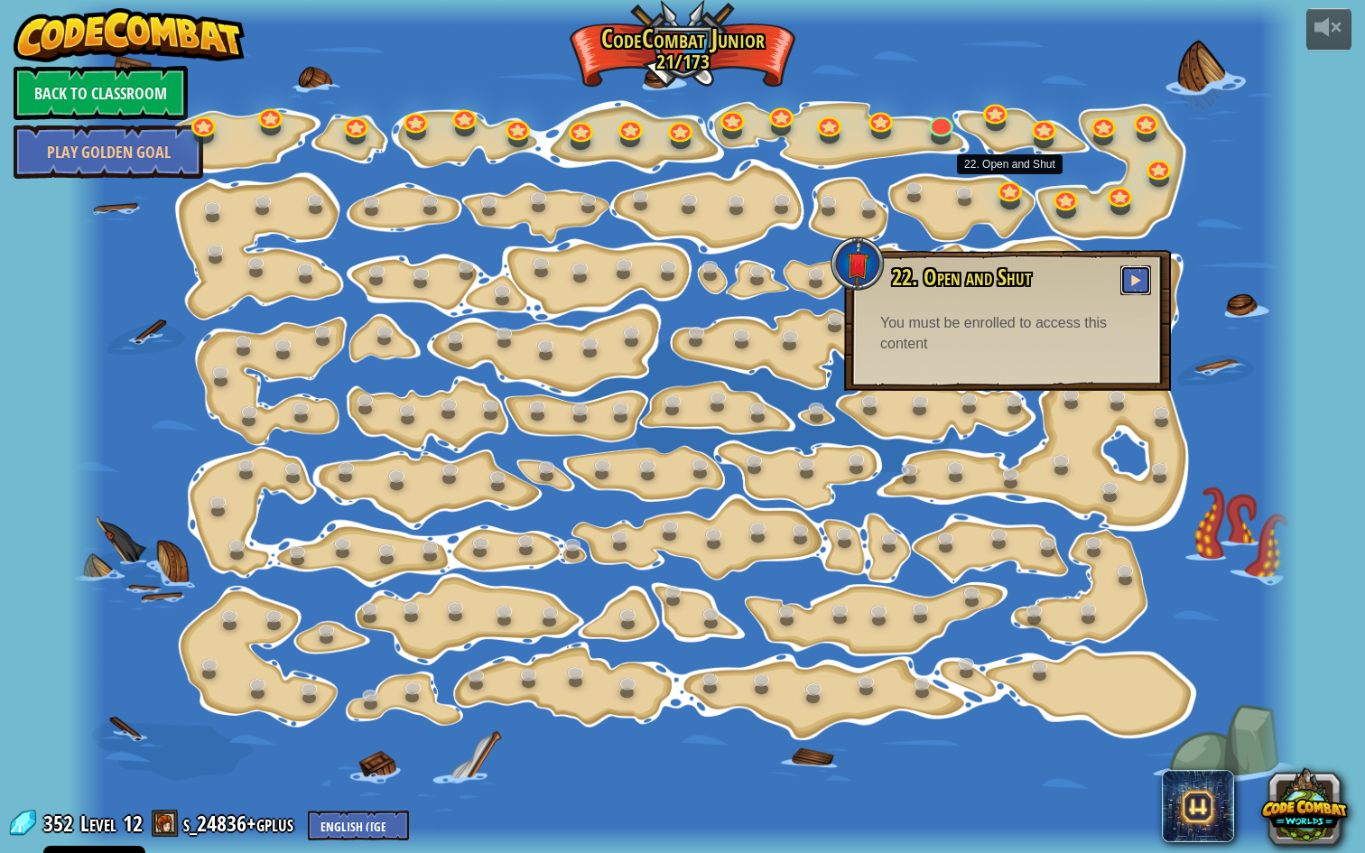
click at [1127, 281] on button at bounding box center [1135, 280] width 31 height 30
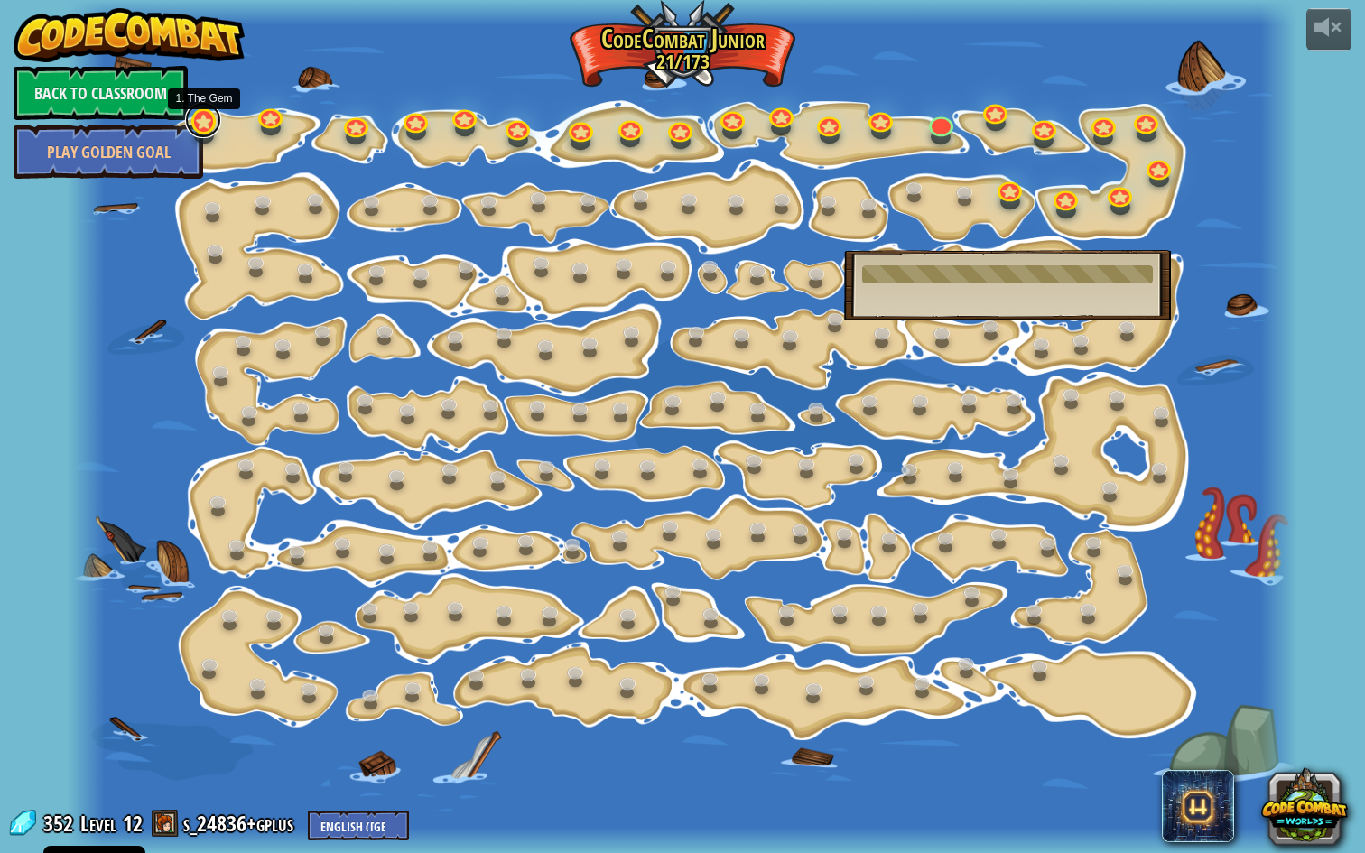
click at [208, 127] on link at bounding box center [203, 120] width 36 height 36
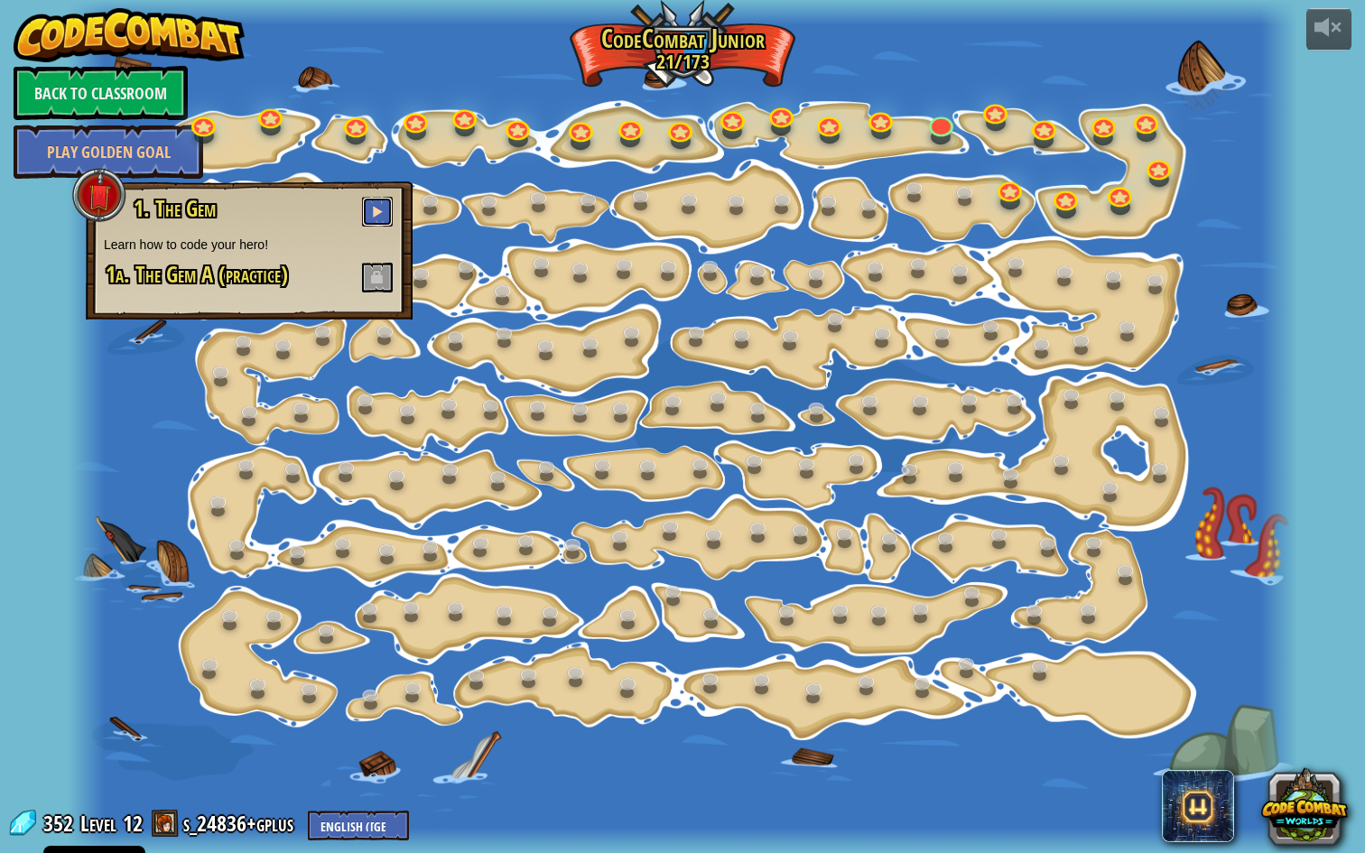
click at [392, 209] on button at bounding box center [377, 212] width 31 height 30
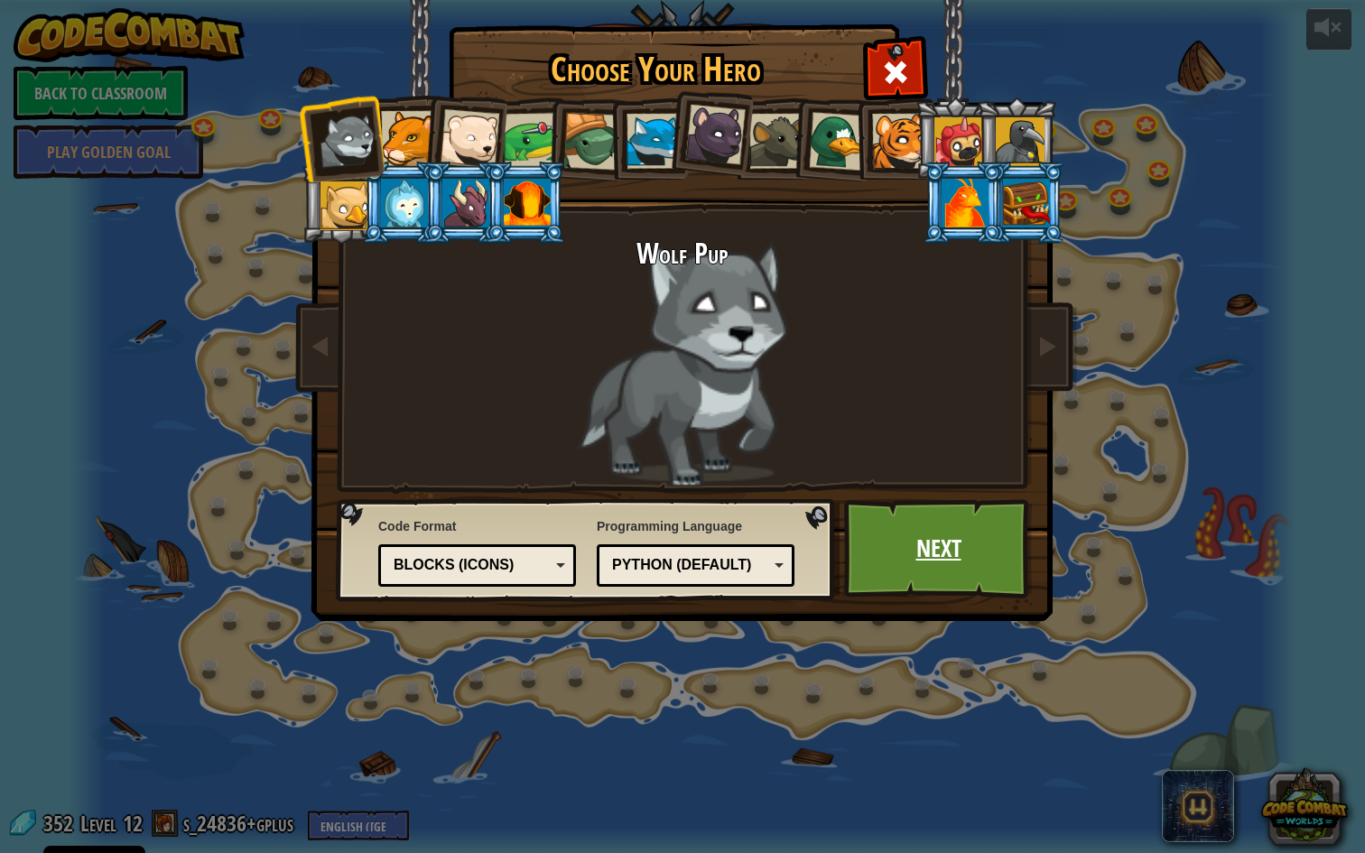
click at [923, 545] on link "Next" at bounding box center [938, 548] width 189 height 99
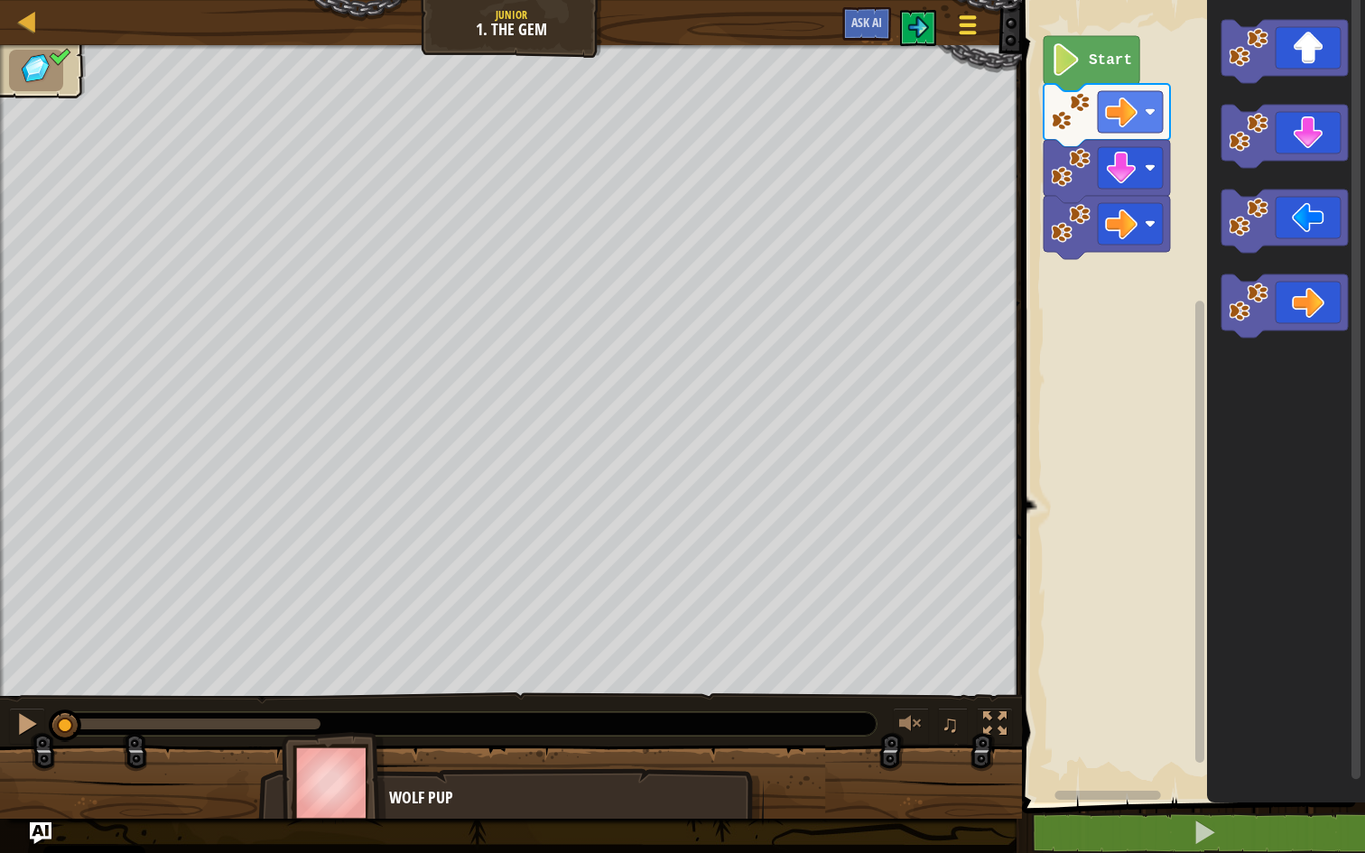
click at [960, 28] on div at bounding box center [967, 25] width 24 height 26
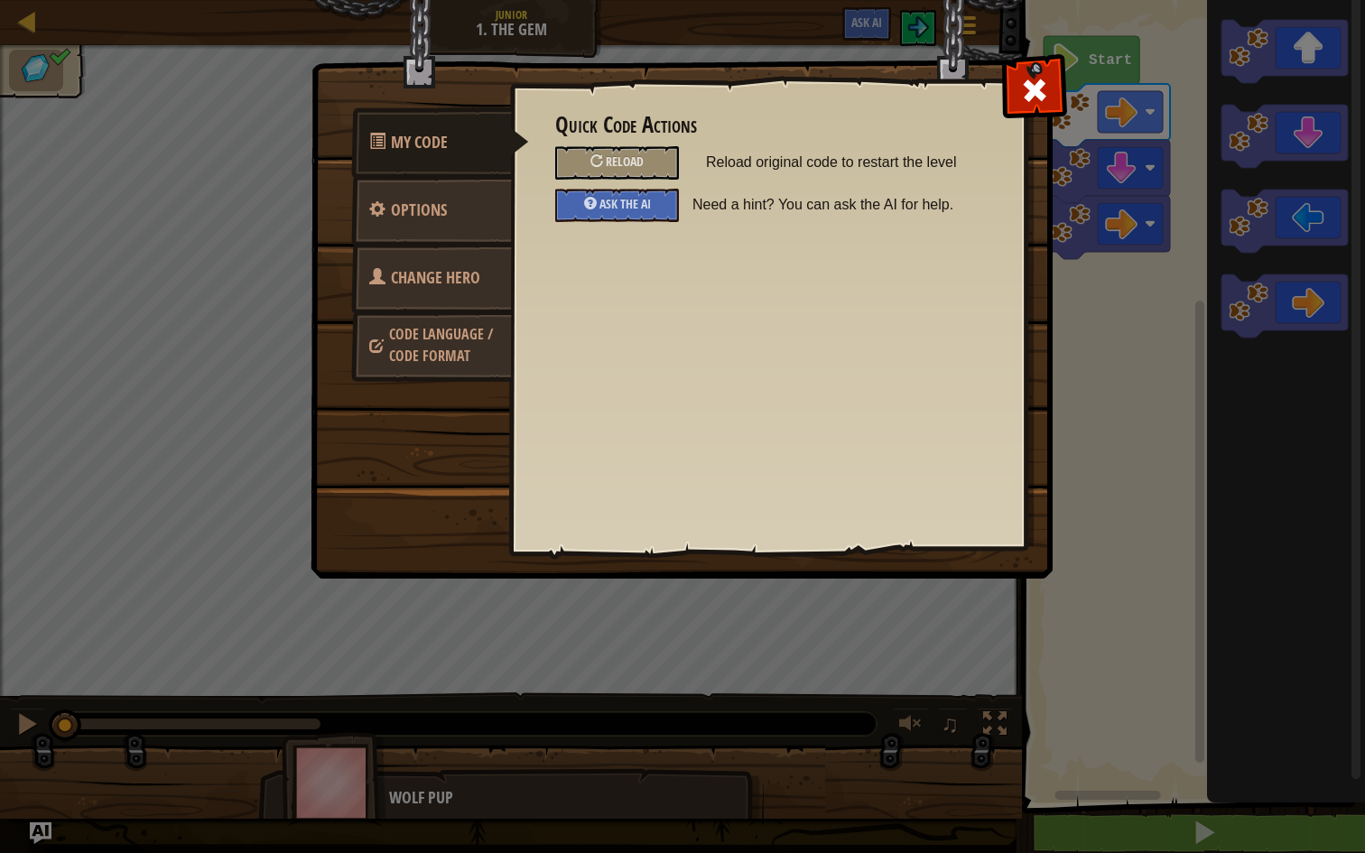
click at [458, 338] on span "Code Language / Code Format" at bounding box center [441, 345] width 104 height 42
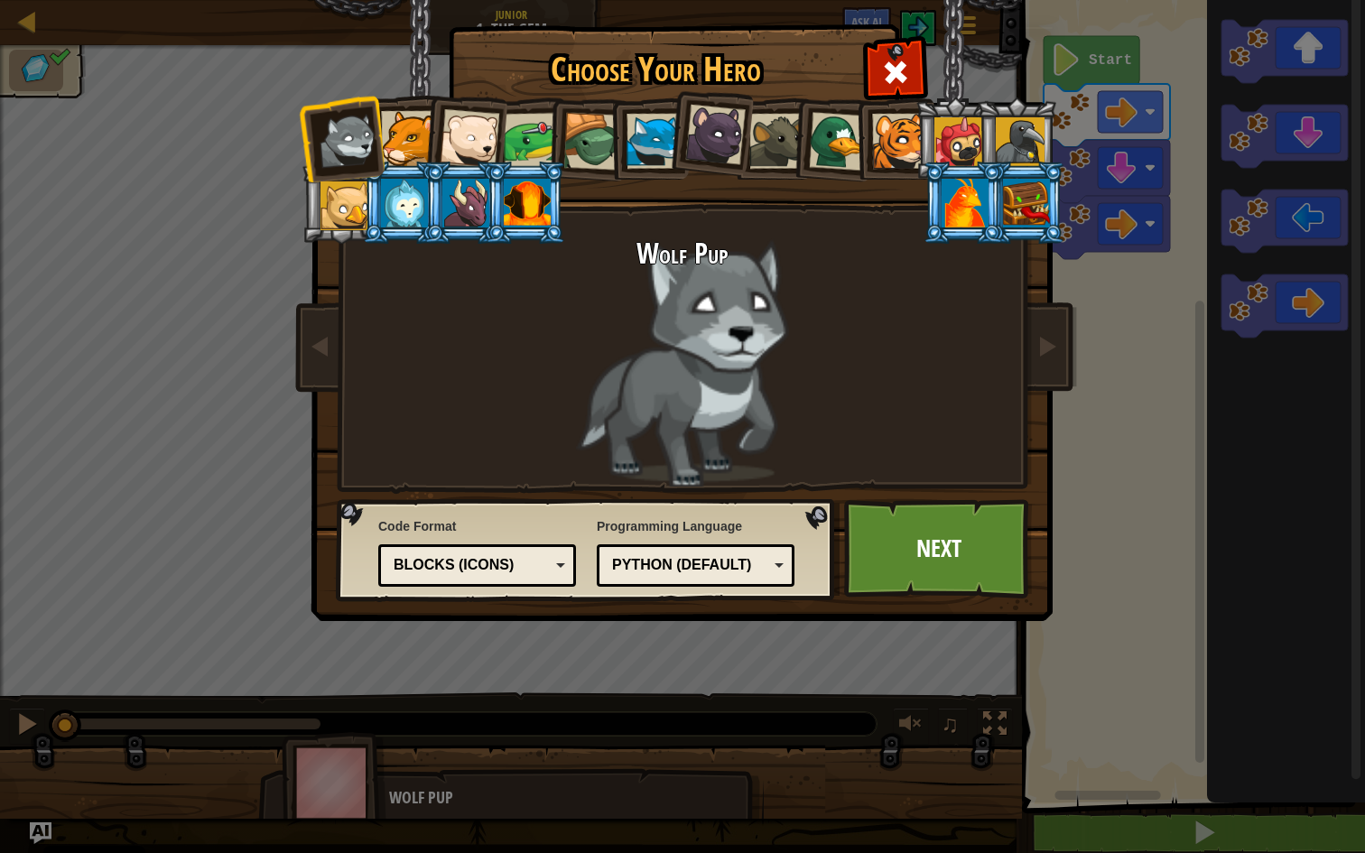
click at [496, 549] on div "Text code Blocks and code Blocks Blocks (Icons) Blocks (Icons)" at bounding box center [477, 565] width 198 height 42
click at [905, 558] on link "Next" at bounding box center [938, 548] width 189 height 99
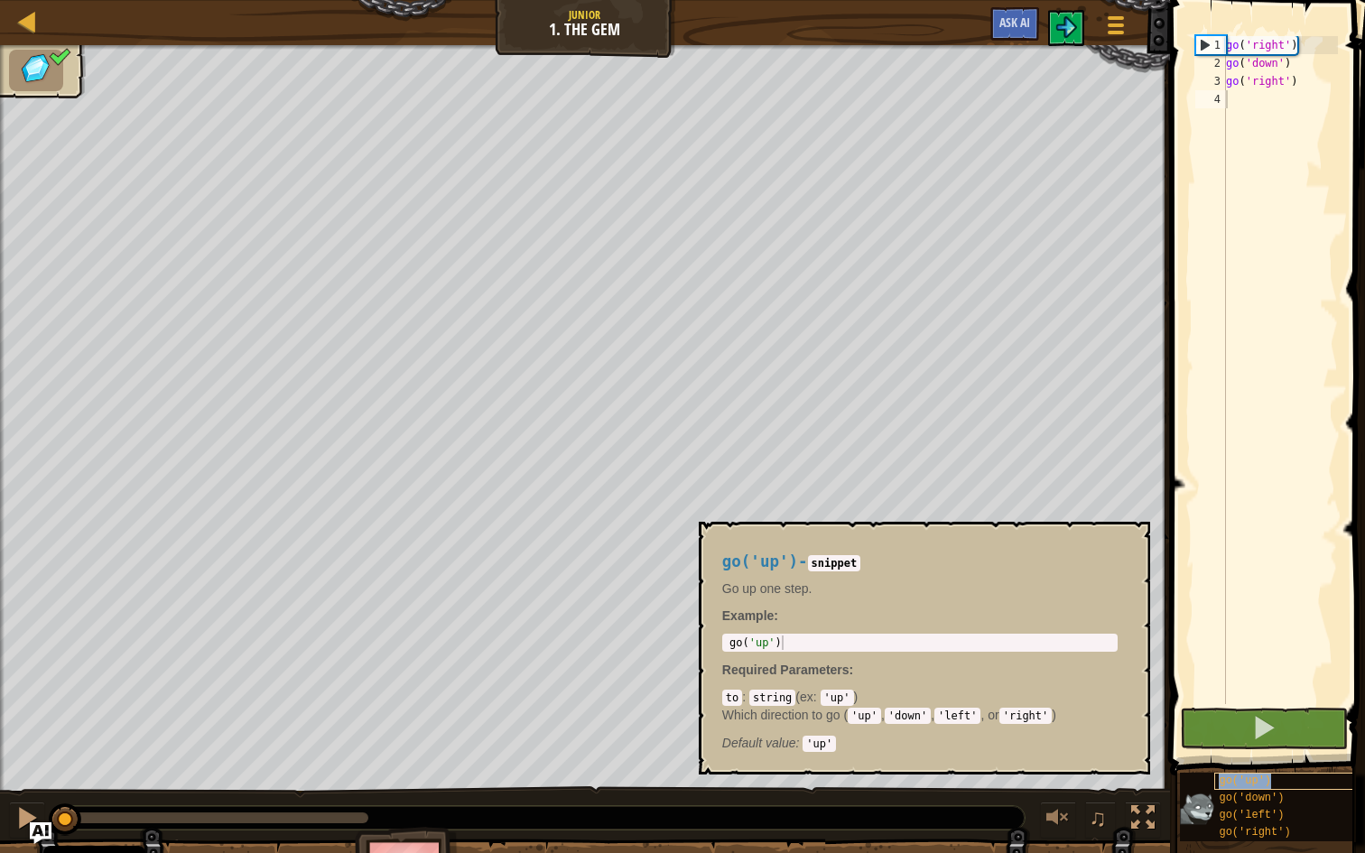
click at [1250, 787] on span "go('up')" at bounding box center [1245, 780] width 52 height 13
click at [1259, 701] on div "go ( 'right' ) go ( 'down' ) go ( 'right' )" at bounding box center [1280, 388] width 116 height 704
click at [1248, 720] on button at bounding box center [1264, 729] width 168 height 42
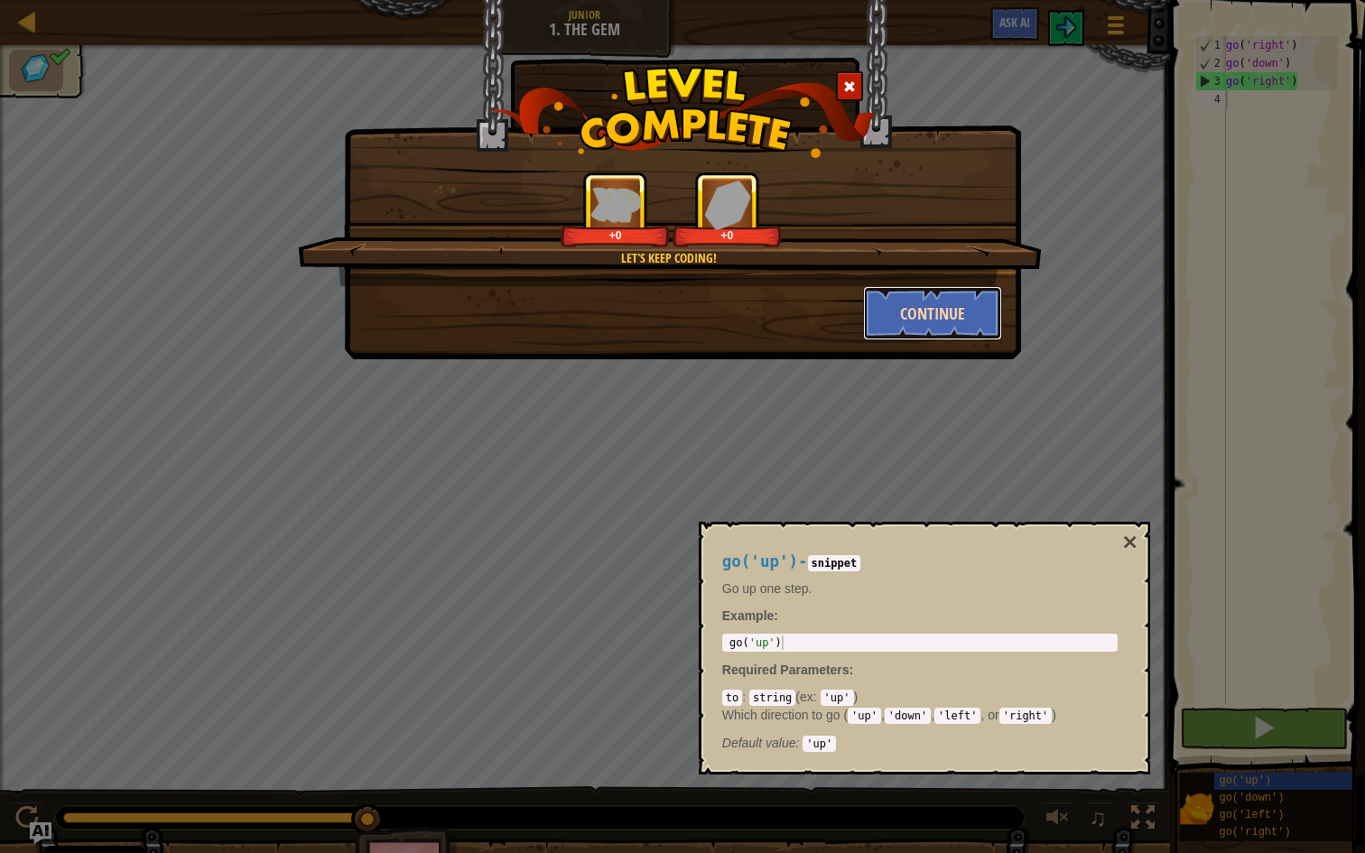
click at [913, 305] on button "Continue" at bounding box center [933, 313] width 140 height 54
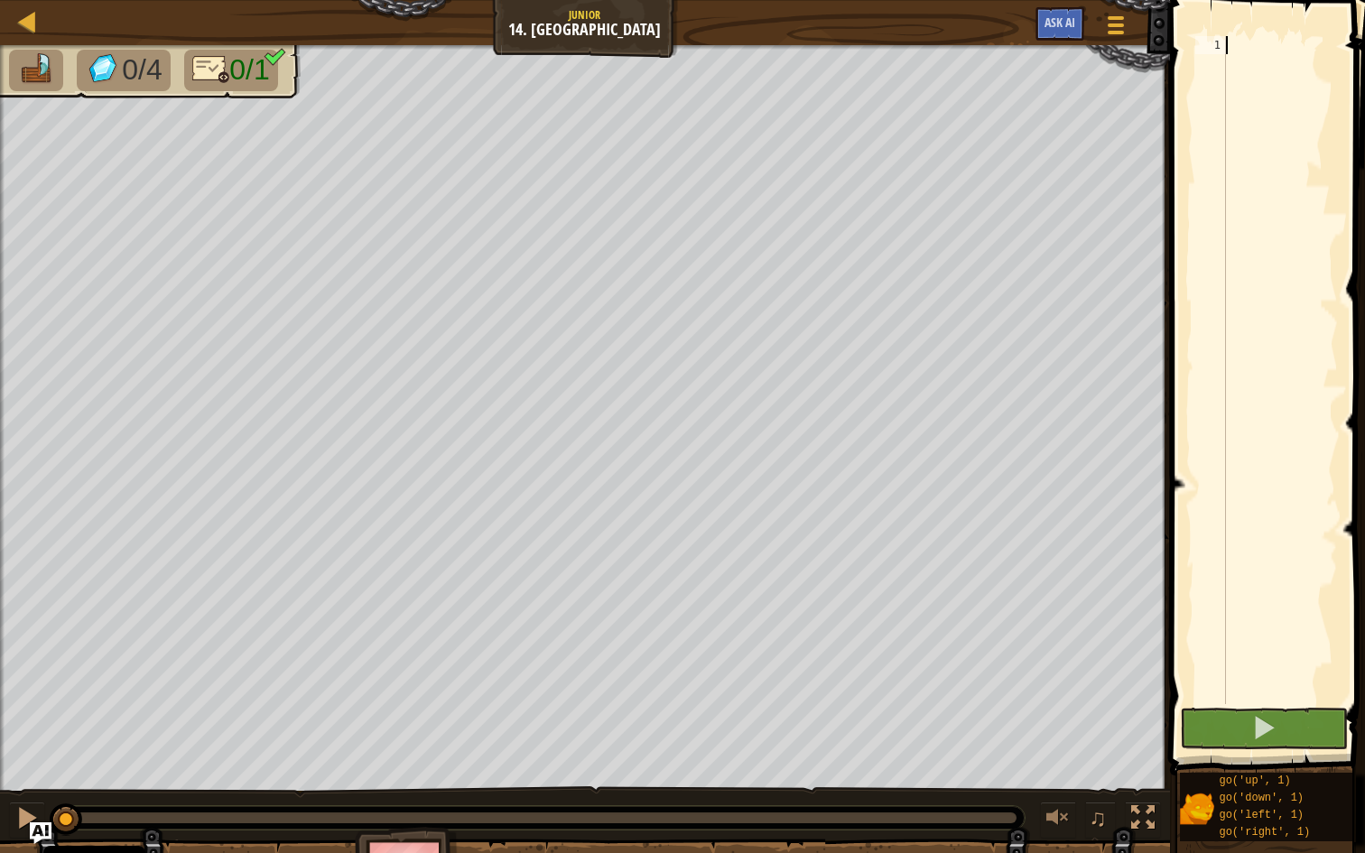
click at [1221, 719] on button at bounding box center [1264, 729] width 168 height 42
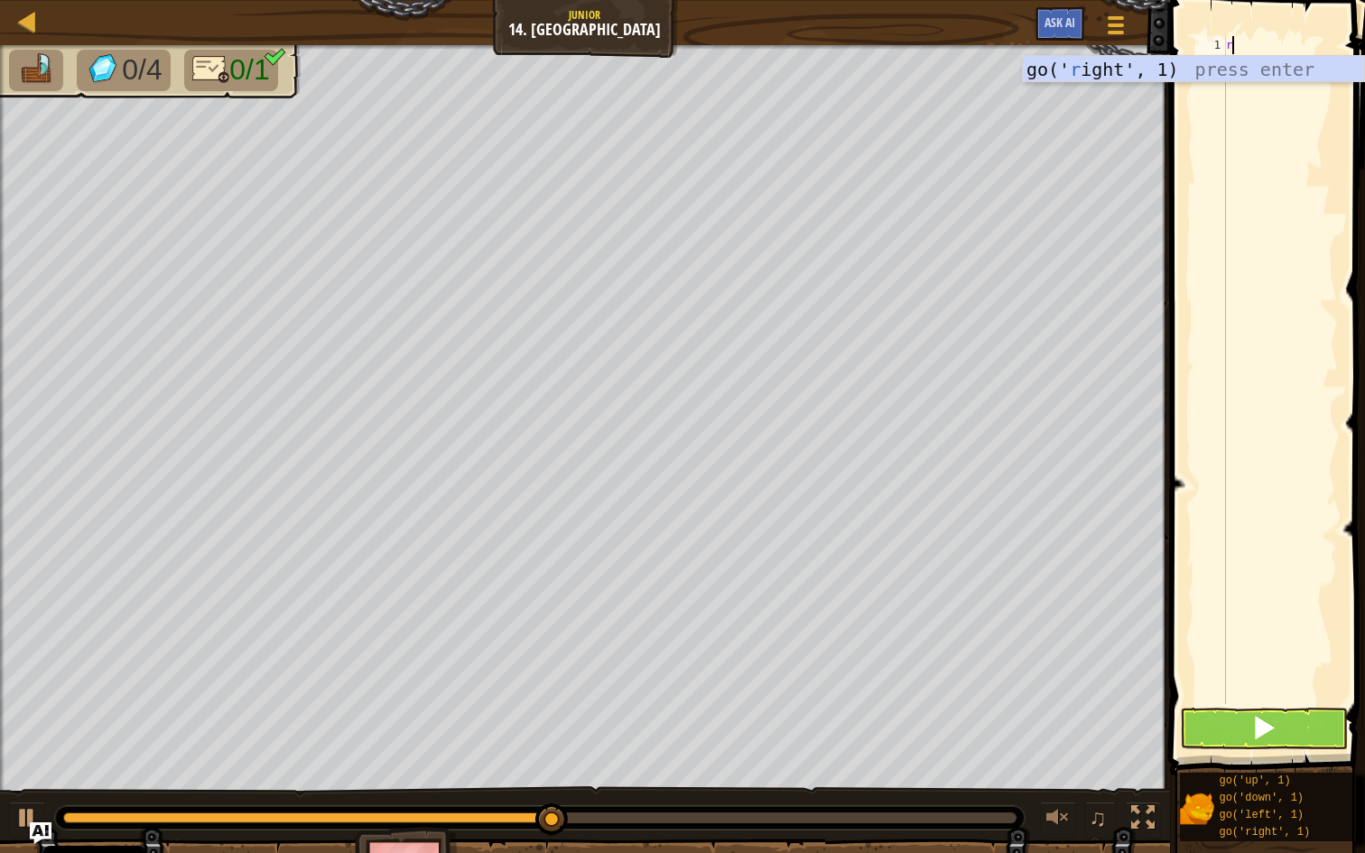
scroll to position [8, 0]
type textarea "r"
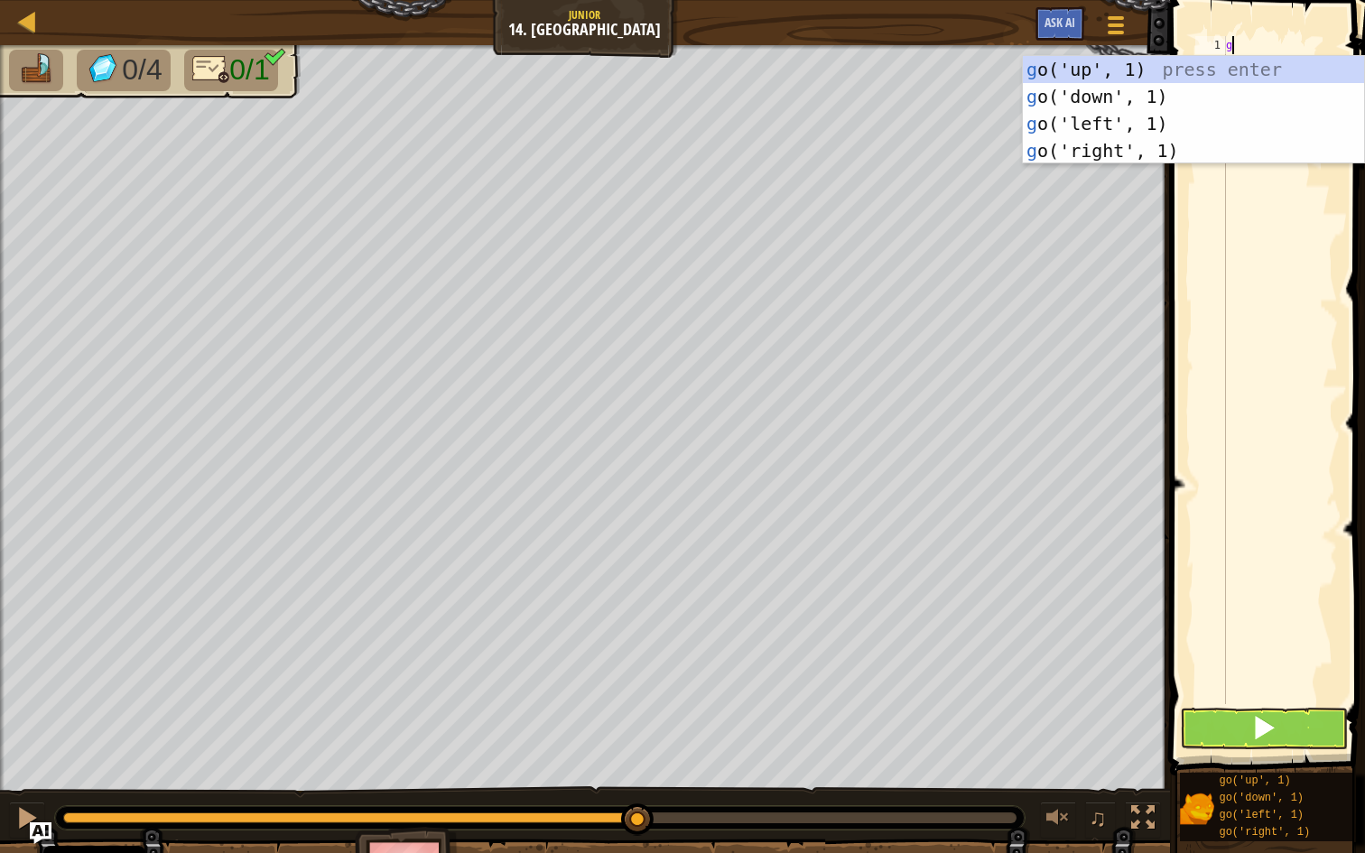
type textarea "go"
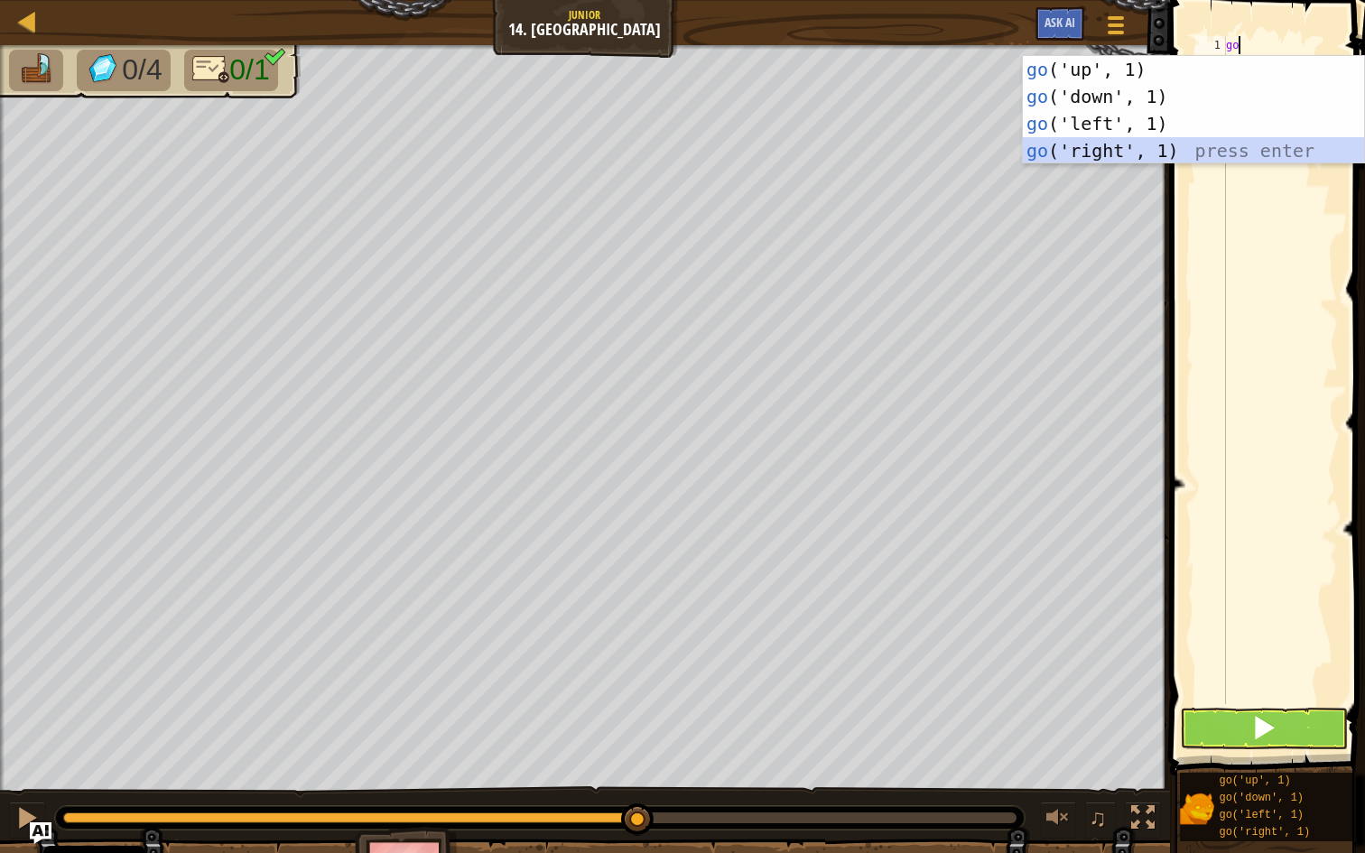
click at [1160, 138] on div "go ('up', 1) press enter go ('down', 1) press enter go ('left', 1) press enter …" at bounding box center [1193, 137] width 341 height 162
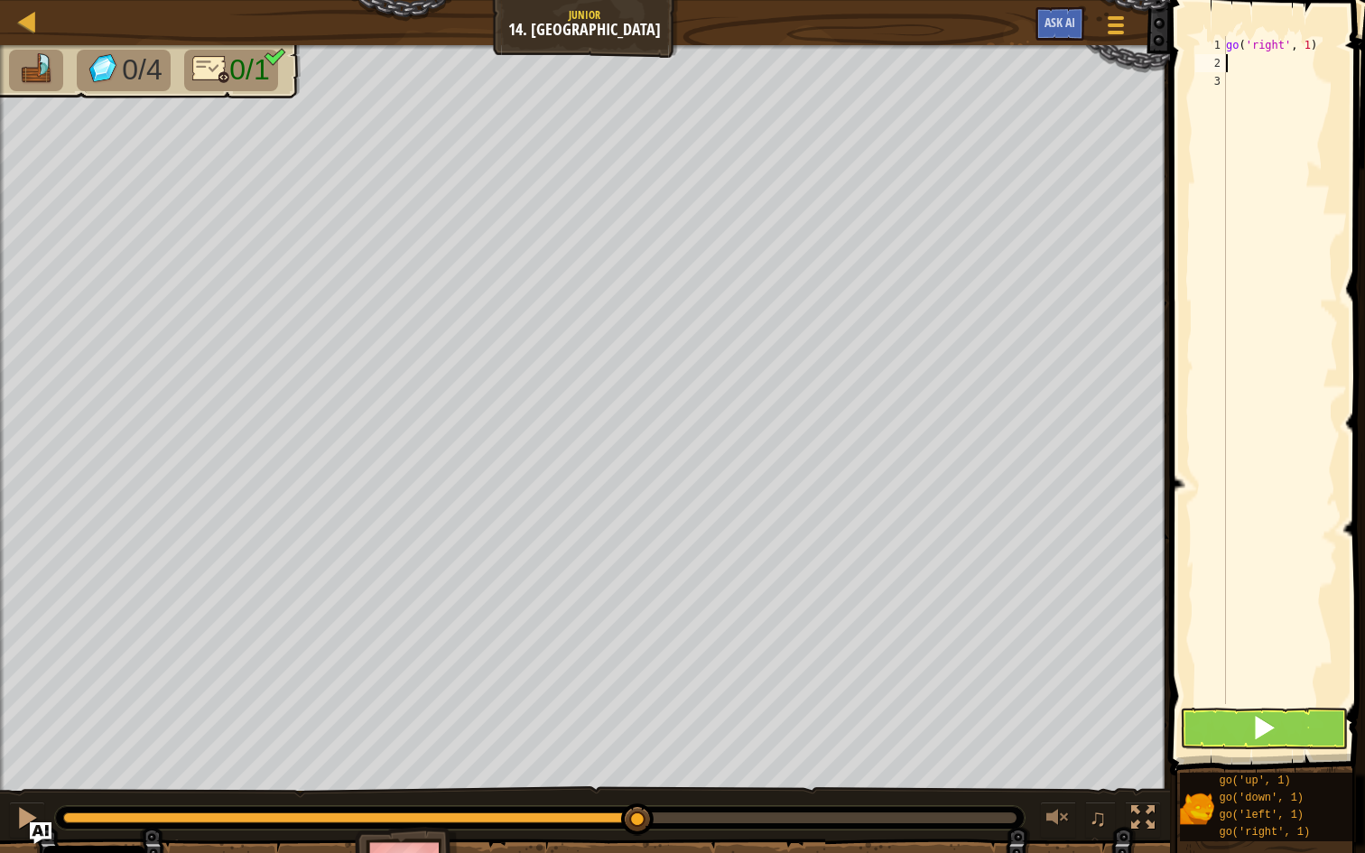
click at [1264, 94] on div "go ( 'right' , 1 )" at bounding box center [1280, 388] width 116 height 704
click at [1265, 81] on div "go ( 'right' , 1 )" at bounding box center [1280, 388] width 116 height 704
click at [1259, 76] on div "go ( 'right' , 1 )" at bounding box center [1280, 388] width 116 height 704
click at [1254, 63] on div "go ( 'right' , 1 )" at bounding box center [1280, 388] width 116 height 704
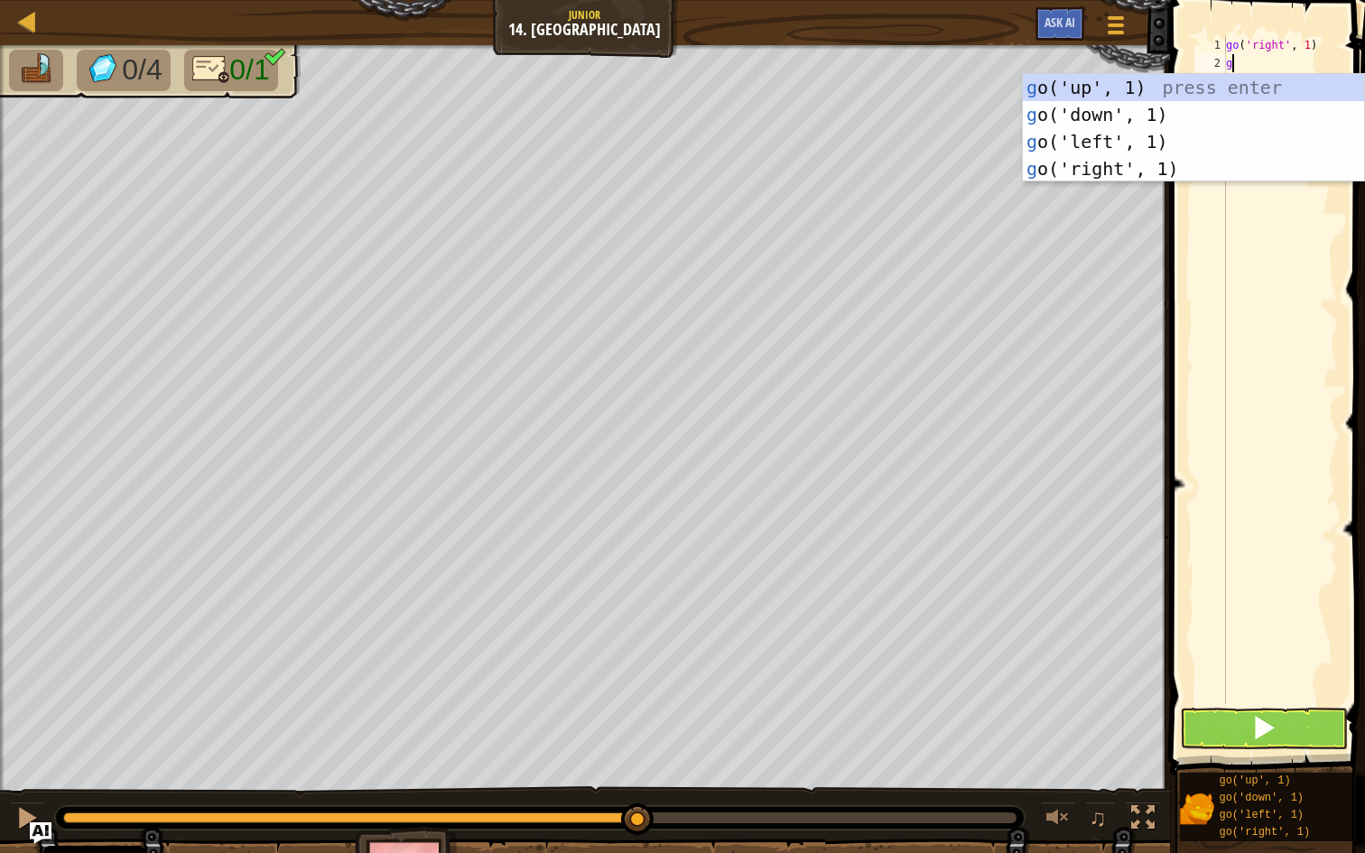
type textarea "go"
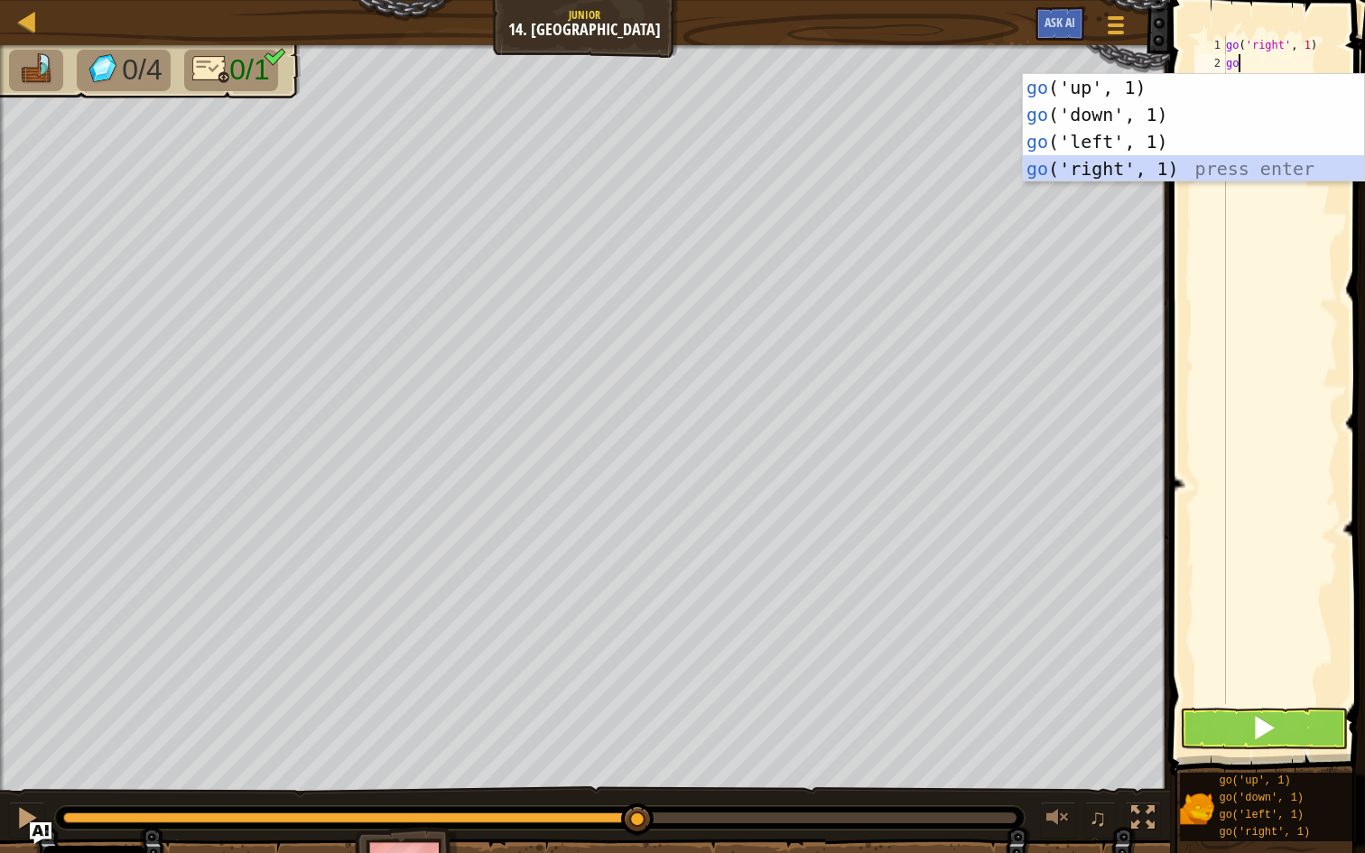
click at [1127, 175] on div "go ('up', 1) press enter go ('down', 1) press enter go ('left', 1) press enter …" at bounding box center [1193, 155] width 341 height 162
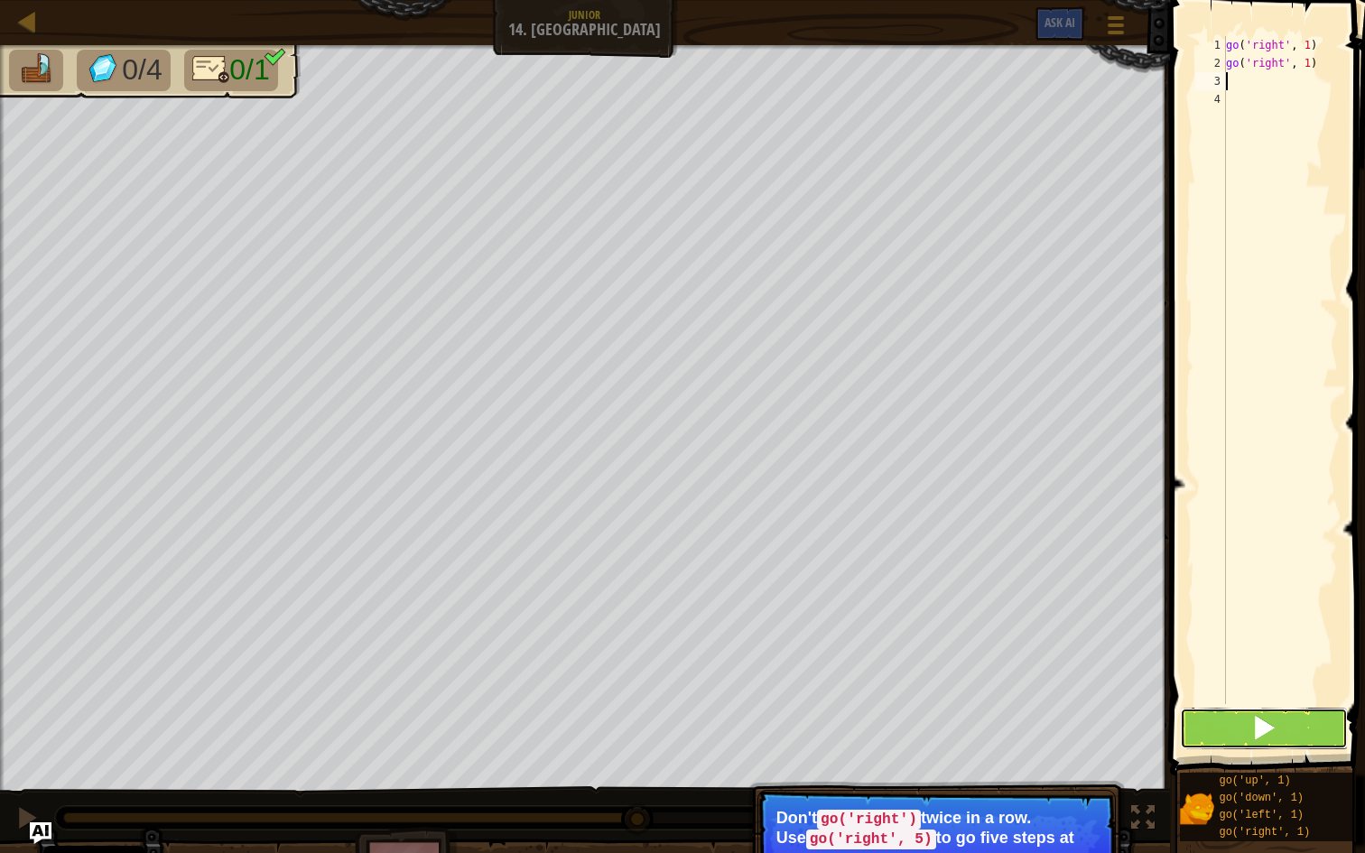
click at [1250, 737] on button at bounding box center [1264, 729] width 168 height 42
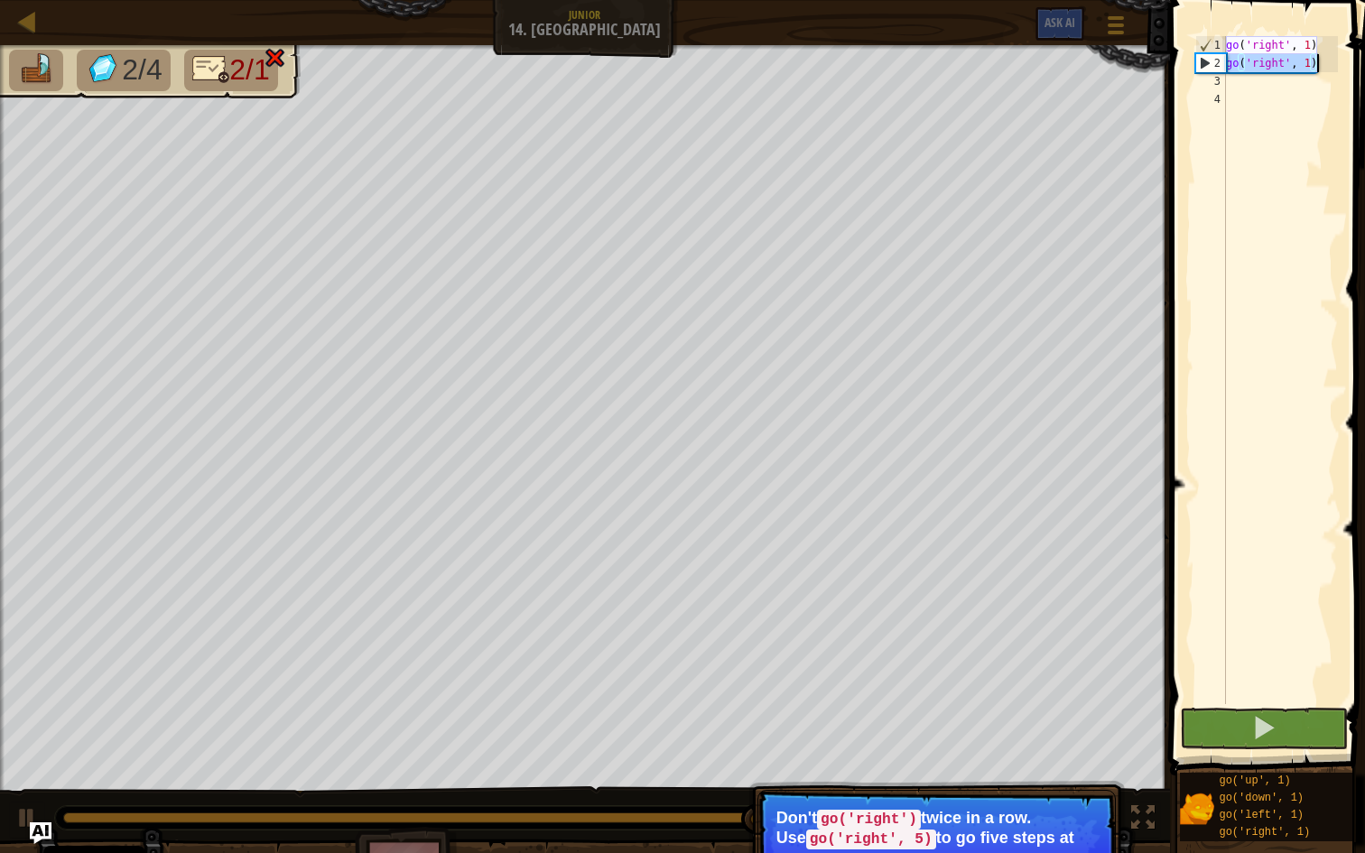
drag, startPoint x: 1227, startPoint y: 65, endPoint x: 1342, endPoint y: 63, distance: 115.6
click at [1342, 63] on div "1 2 3 4 go ( 'right' , 1 ) go ( 'right' , 1 ) ההההההההההההההההההההההההההההההההה…" at bounding box center [1264, 423] width 200 height 829
type textarea "go('right', 1)"
click at [1317, 71] on div "go ( 'right' , 1 ) go ( 'right' , 1 )" at bounding box center [1280, 388] width 116 height 704
click at [1314, 81] on div "go ( 'right' , 1 ) go ( 'right' , 1 )" at bounding box center [1280, 388] width 116 height 704
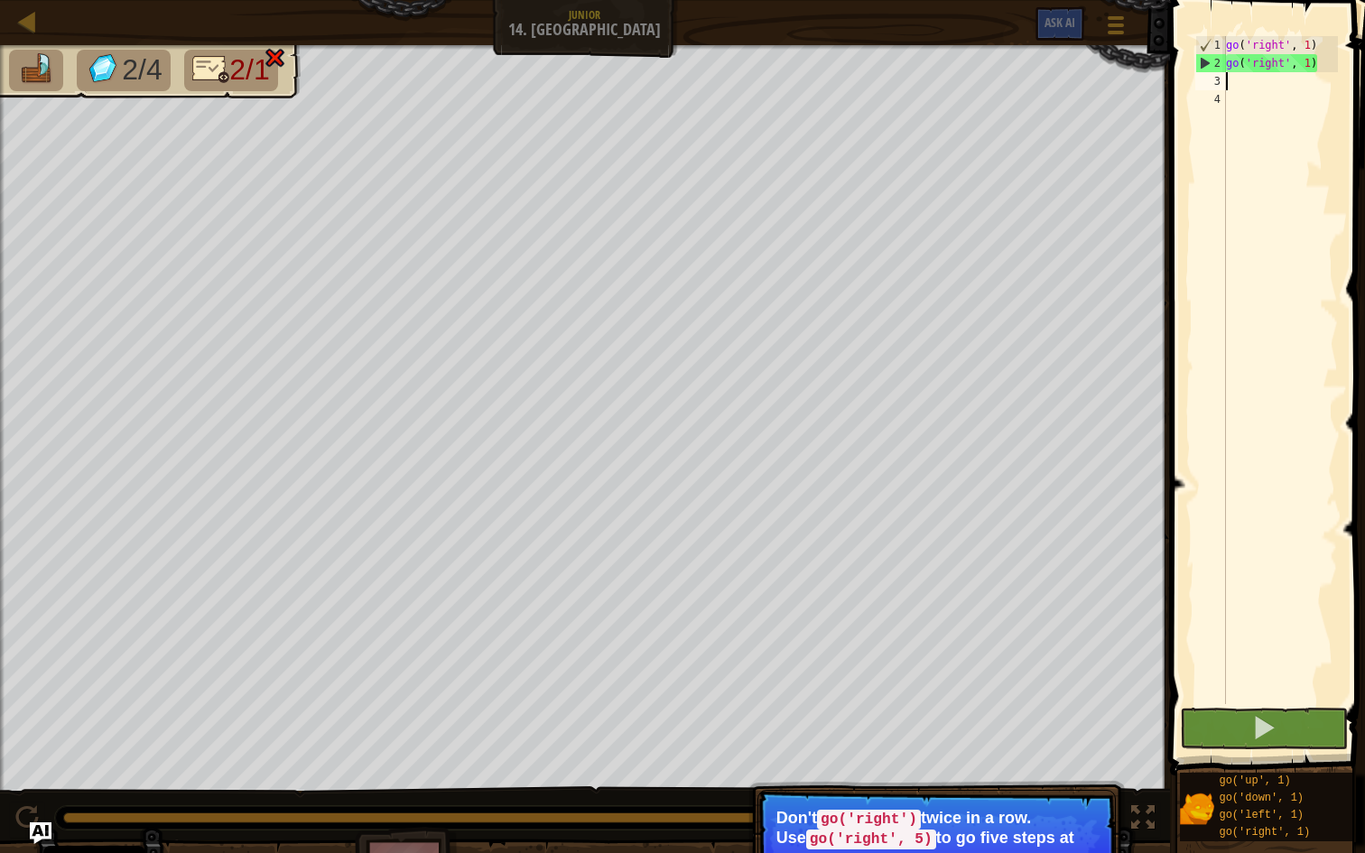
paste textarea "go('right', 1)"
type textarea "go('right', 1)"
paste textarea "go('right', 1)"
type textarea "go('right', 1)"
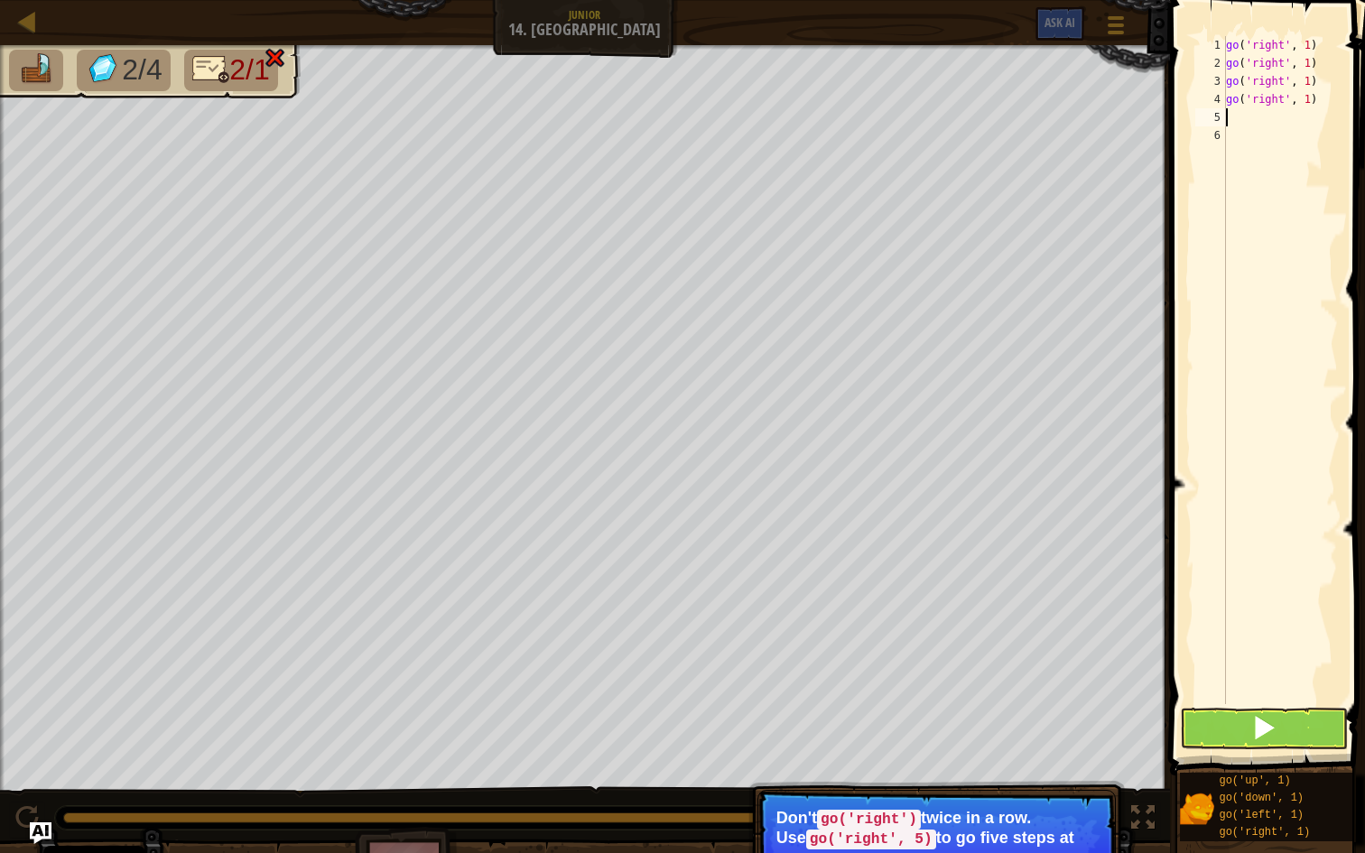
paste textarea "go('right', 1)"
type textarea "go('right', 1)"
click at [1250, 740] on button at bounding box center [1264, 729] width 168 height 42
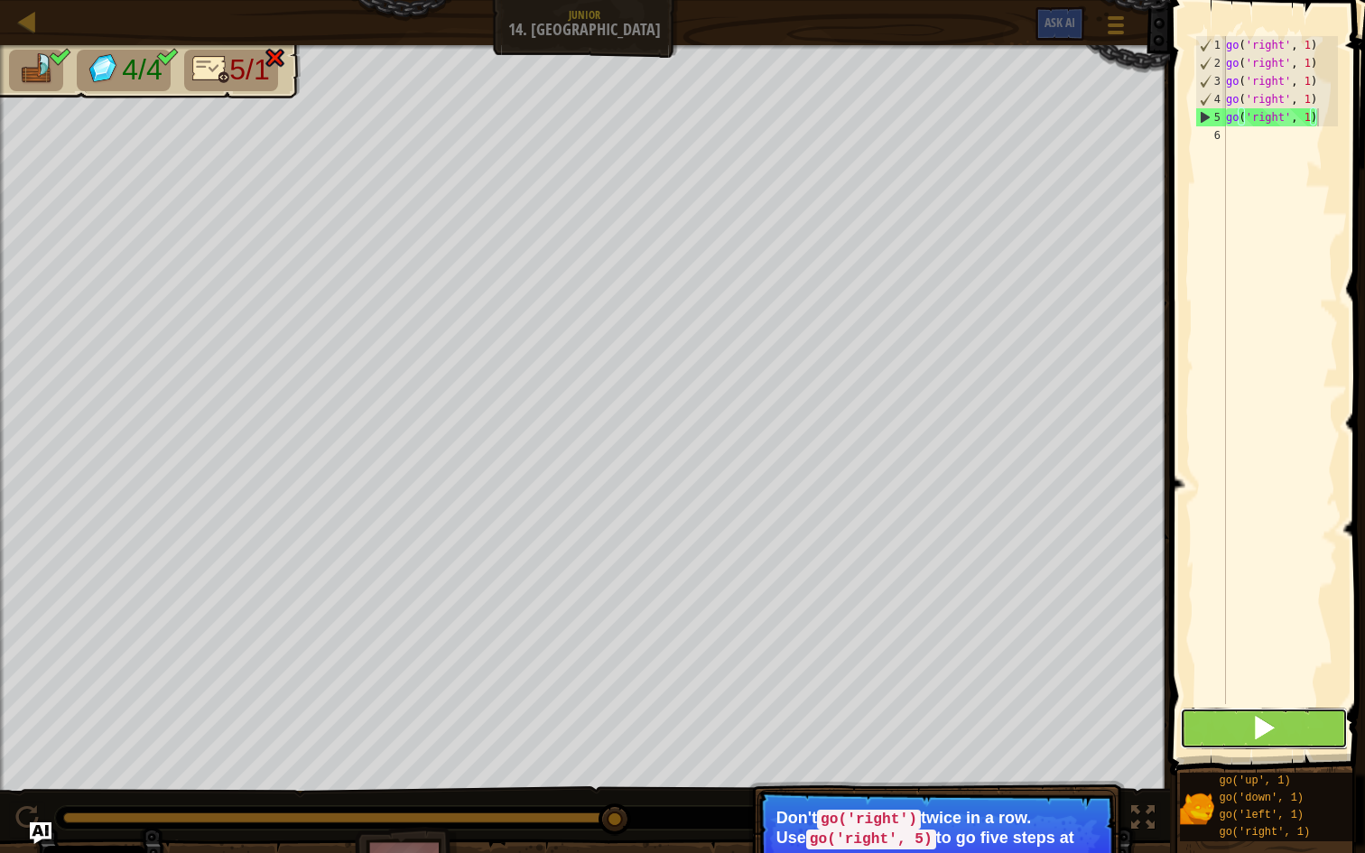
click at [1272, 731] on span at bounding box center [1263, 727] width 25 height 25
click at [1288, 168] on div "go ( 'right' , 1 ) go ( 'right' , 1 ) go ( 'right' , 1 ) go ( 'right' , 1 ) go …" at bounding box center [1280, 388] width 116 height 704
paste textarea "go('right', 1)"
click at [1254, 715] on span at bounding box center [1263, 727] width 25 height 25
type textarea "g"
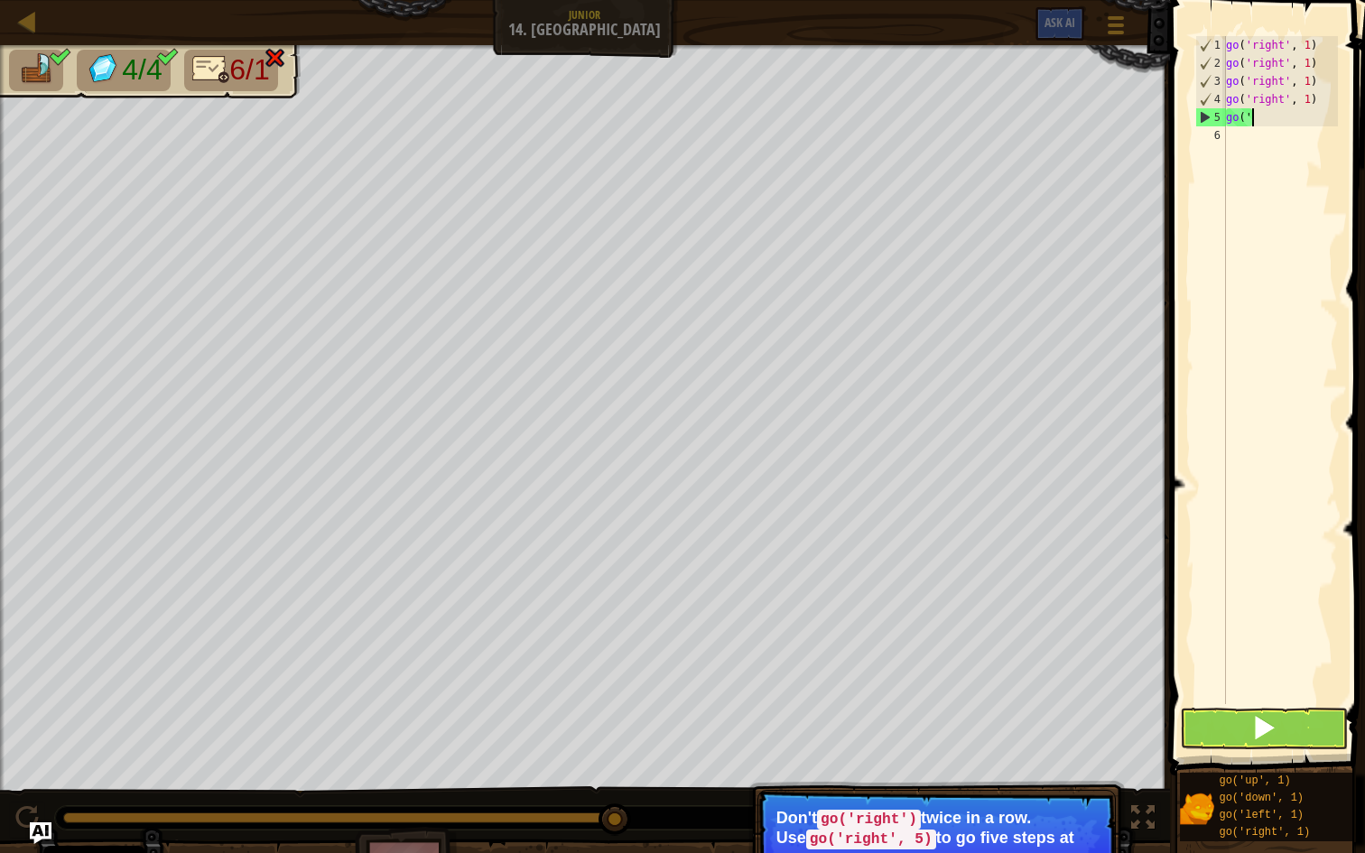
type textarea "g"
type textarea "go('right'"
